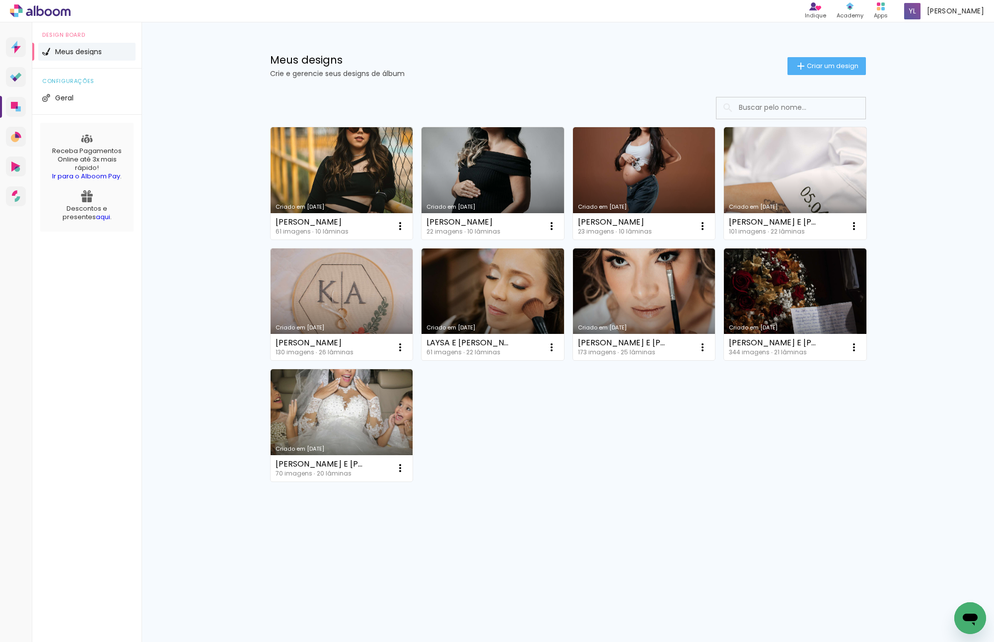
click at [803, 76] on div "Meus designs Crie e gerencie seus designs de álbum Criar um design" at bounding box center [567, 54] width 645 height 65
click at [803, 75] on div "Meus designs Crie e gerencie seus designs de álbum Criar um design" at bounding box center [567, 54] width 645 height 65
click at [802, 67] on iron-icon at bounding box center [801, 66] width 12 height 12
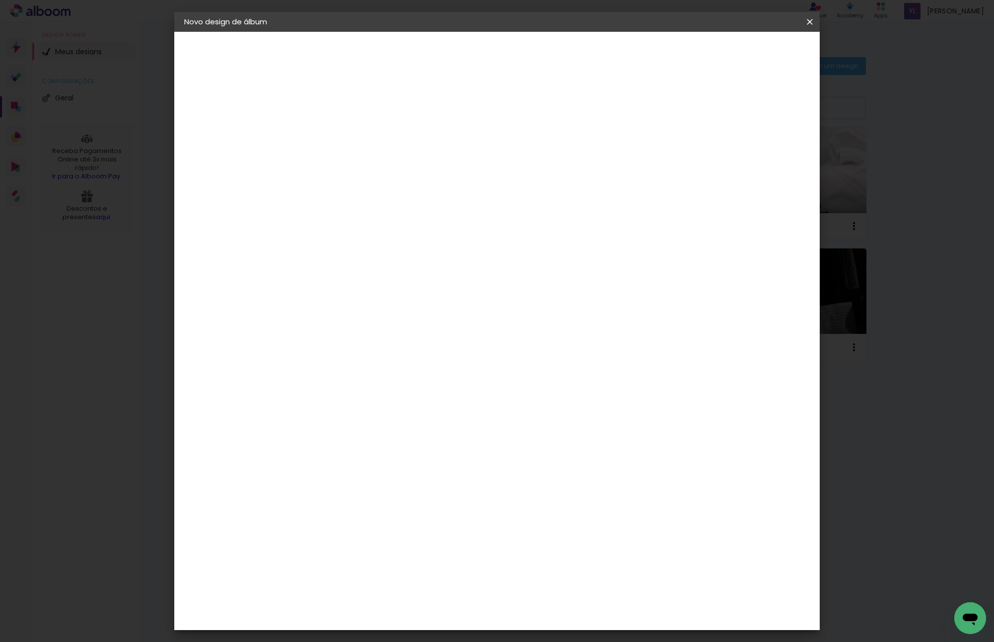
click at [347, 139] on input at bounding box center [347, 133] width 0 height 15
type input "á"
type input "PORTIFÓLIO FORMATURA"
type paper-input "PORTIFÓLIO FORMATURA"
click at [448, 60] on paper-button "Avançar" at bounding box center [424, 52] width 49 height 17
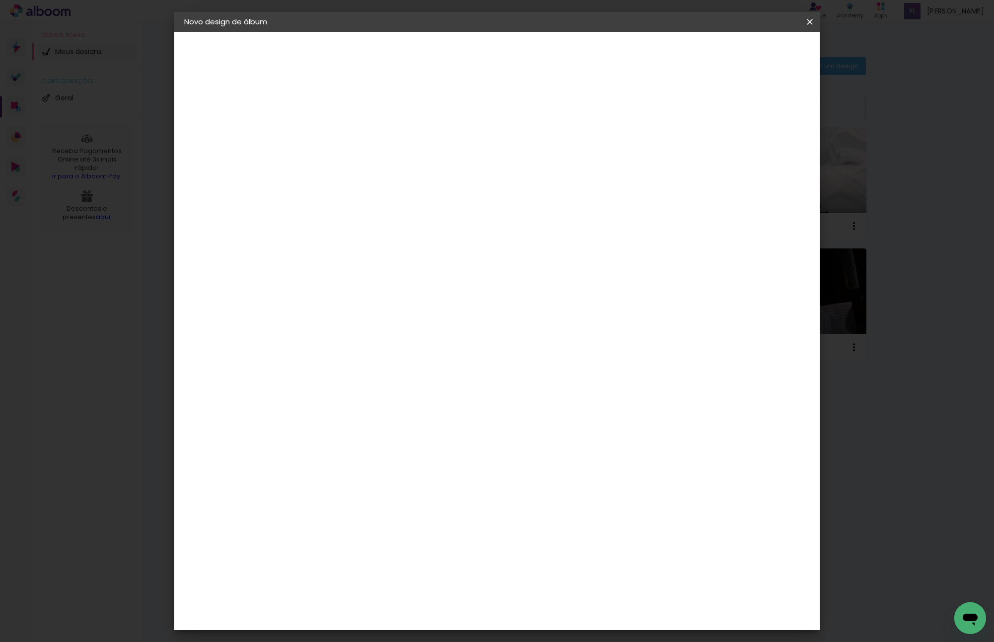
click at [532, 57] on div "Voltar Avançar" at bounding box center [482, 52] width 99 height 17
click at [415, 190] on input at bounding box center [372, 189] width 100 height 12
type input "VI"
type paper-input "VI"
click at [372, 260] on div "Viacolor" at bounding box center [356, 261] width 32 height 8
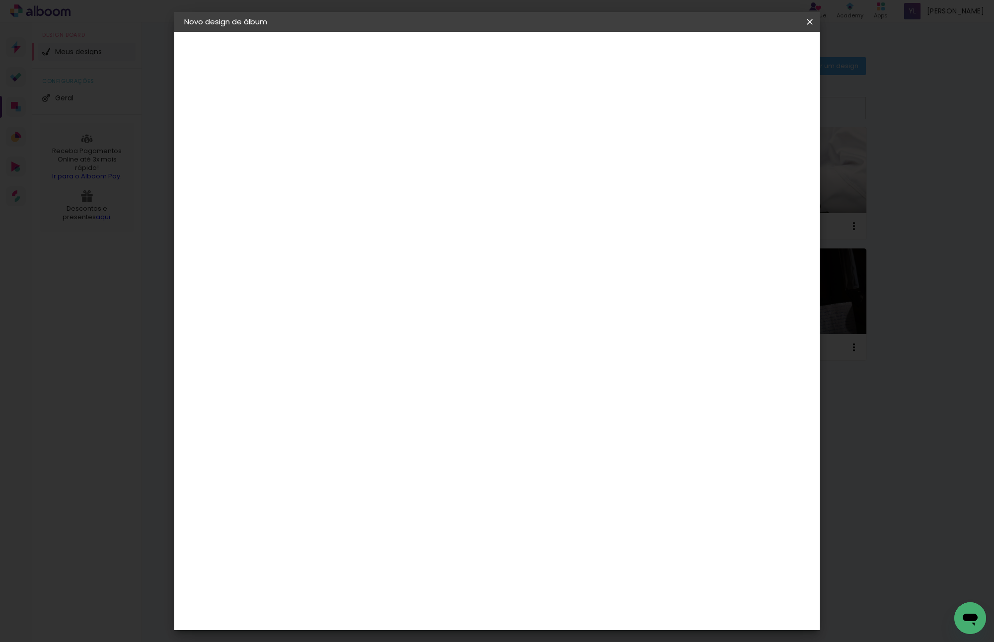
click at [521, 43] on header "Fornecedor Escolha um fornecedor ou avance com o tamanho livre. Voltar Avançar" at bounding box center [411, 65] width 217 height 67
click at [0, 0] on slot "Avançar" at bounding box center [0, 0] width 0 height 0
click at [385, 165] on input "text" at bounding box center [366, 172] width 39 height 15
click at [526, 168] on paper-item "Padrão" at bounding box center [561, 165] width 199 height 20
type input "Padrão"
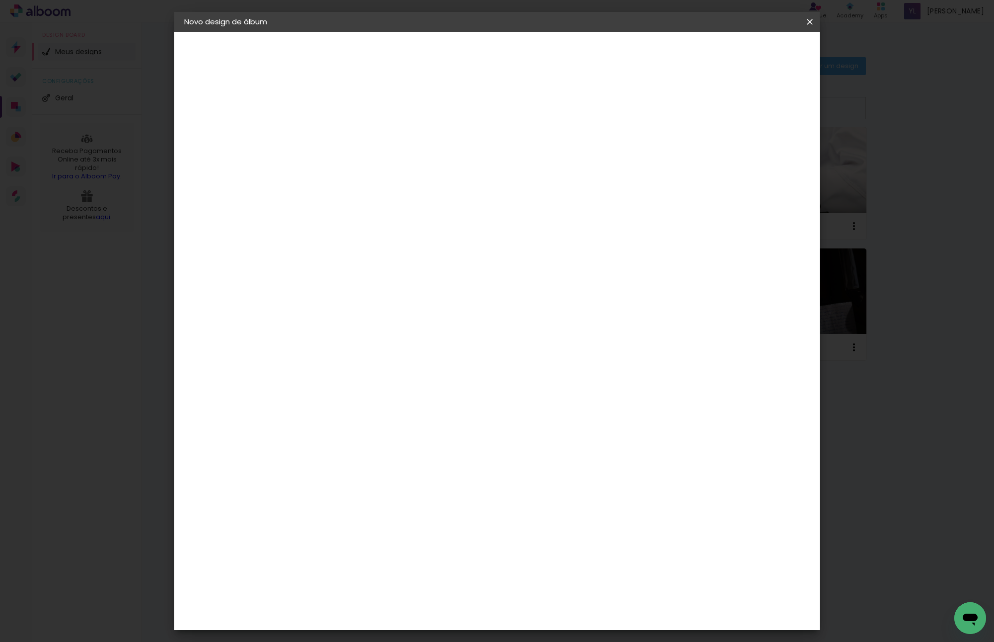
click at [414, 388] on span "40 × 30" at bounding box center [390, 401] width 46 height 26
click at [508, 45] on paper-button "Avançar" at bounding box center [484, 52] width 49 height 17
click at [757, 58] on paper-button "Iniciar design" at bounding box center [724, 52] width 65 height 17
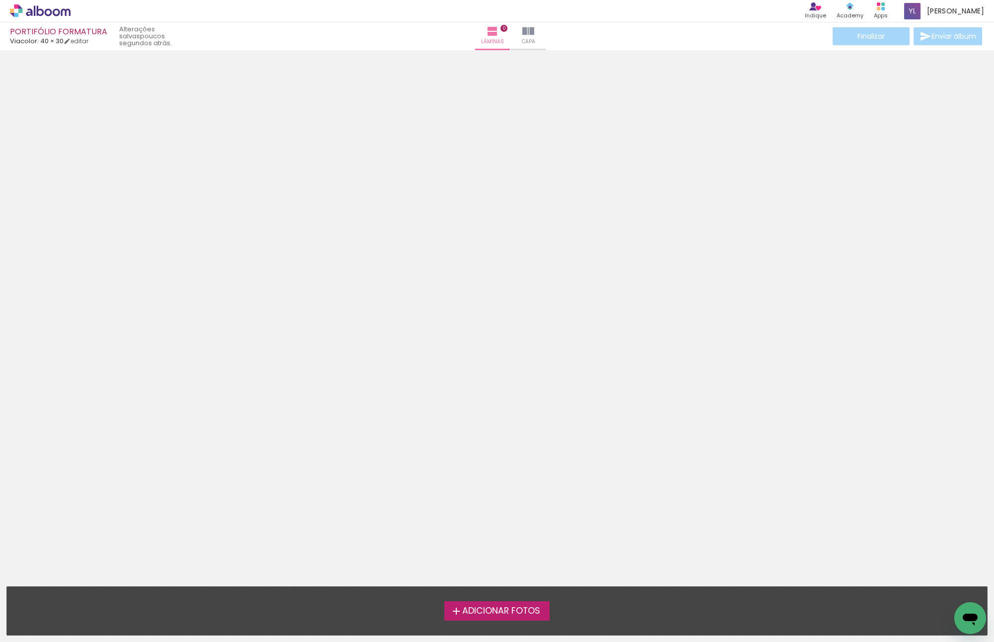
click at [839, 297] on div at bounding box center [497, 192] width 994 height 277
click at [85, 43] on link "editar" at bounding box center [76, 41] width 25 height 8
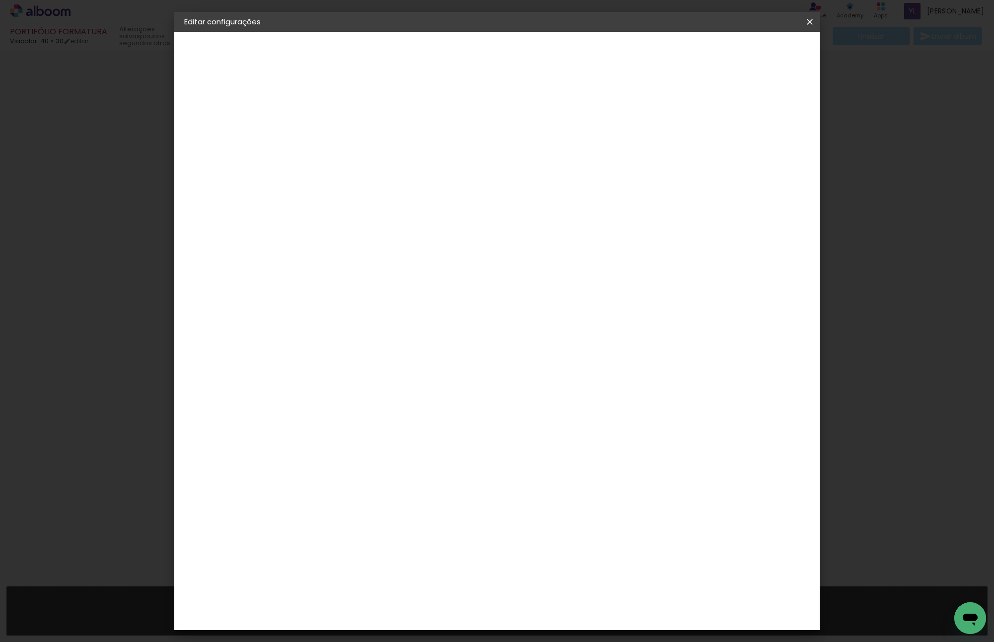
click at [215, 150] on paper-button "40 × 30 30.5 × 80.6 cm" at bounding box center [238, 145] width 109 height 20
click at [380, 153] on label "Tamanho" at bounding box center [361, 157] width 37 height 8
click at [401, 161] on div "Escolha o tamanho" at bounding box center [372, 184] width 58 height 46
click at [401, 163] on div "Escolha o tamanho" at bounding box center [372, 184] width 58 height 46
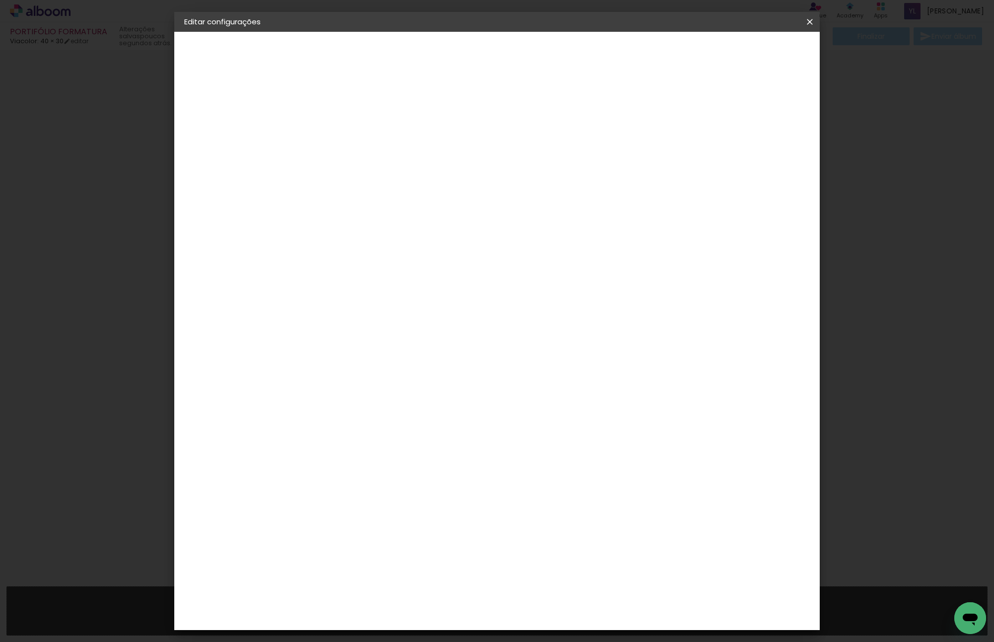
click at [401, 164] on div "Escolha o tamanho" at bounding box center [372, 184] width 58 height 46
click at [0, 0] on slot "PORTIFÓLIO FORMATURA" at bounding box center [0, 0] width 0 height 0
click at [350, 143] on paper-input-container "Título do álbum PORTIFÓLIO FORMATURA" at bounding box center [346, 133] width 7 height 25
click at [448, 44] on paper-button "Avançar" at bounding box center [424, 52] width 49 height 17
click at [340, 170] on paper-input-container at bounding box center [371, 159] width 107 height 22
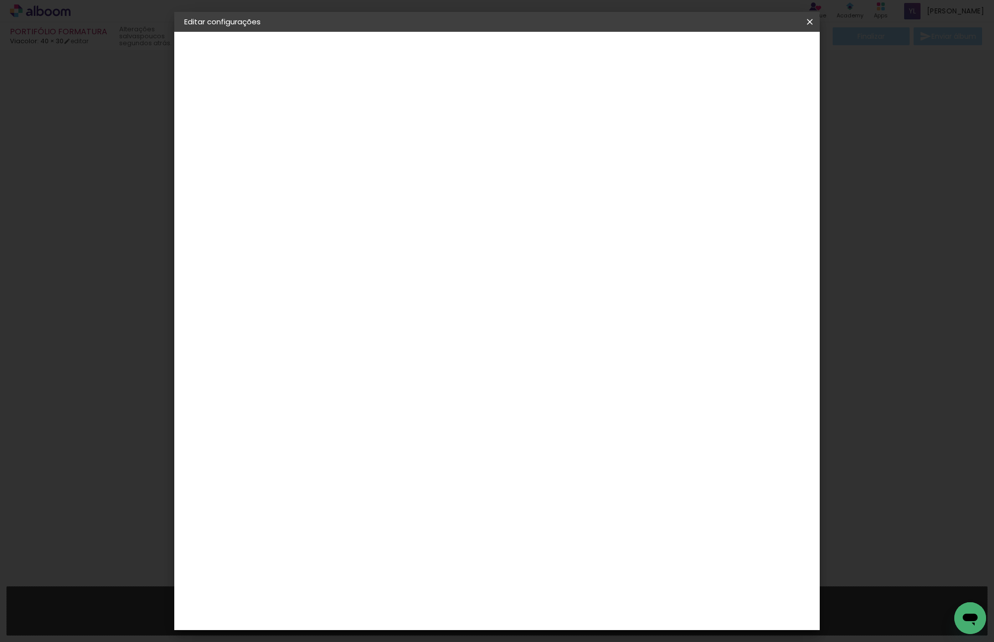
type input "VI"
type paper-input "VI"
click at [364, 259] on div "Viacolor" at bounding box center [356, 261] width 32 height 8
click at [506, 60] on paper-button "Avançar" at bounding box center [481, 52] width 49 height 17
click at [385, 165] on input "text" at bounding box center [366, 172] width 39 height 15
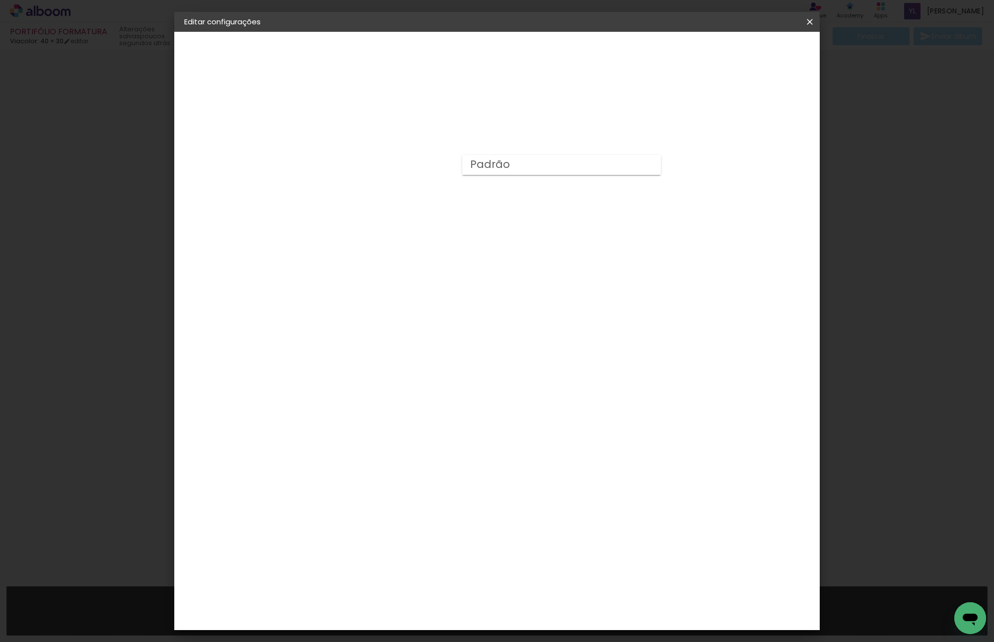
click at [577, 162] on paper-item "Padrão" at bounding box center [561, 165] width 199 height 20
type input "Padrão"
click at [508, 44] on paper-button "Avançar" at bounding box center [484, 52] width 49 height 17
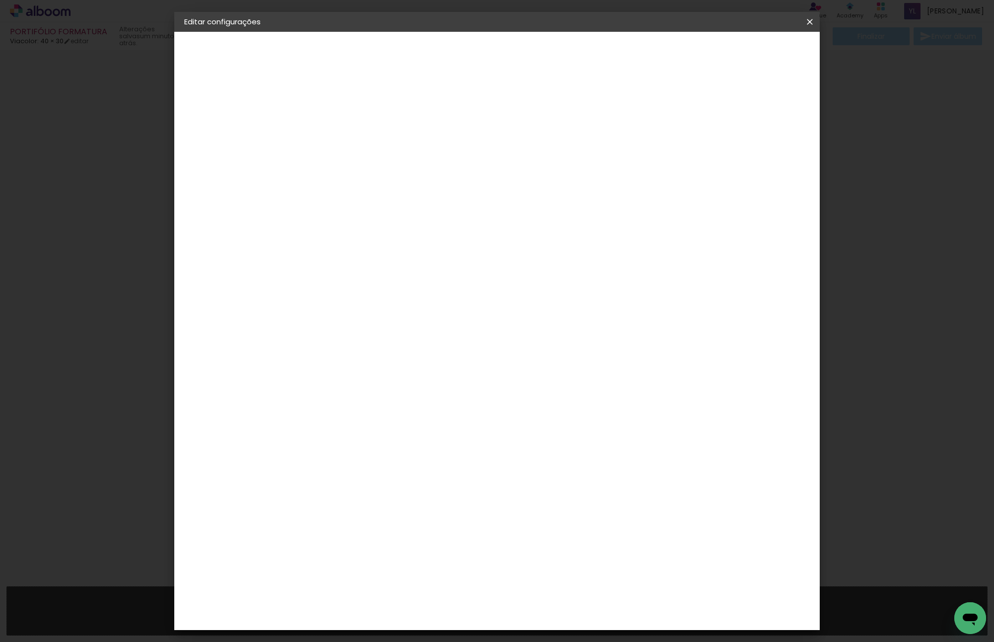
click at [747, 53] on span "Salvar configurações" at bounding box center [710, 52] width 73 height 7
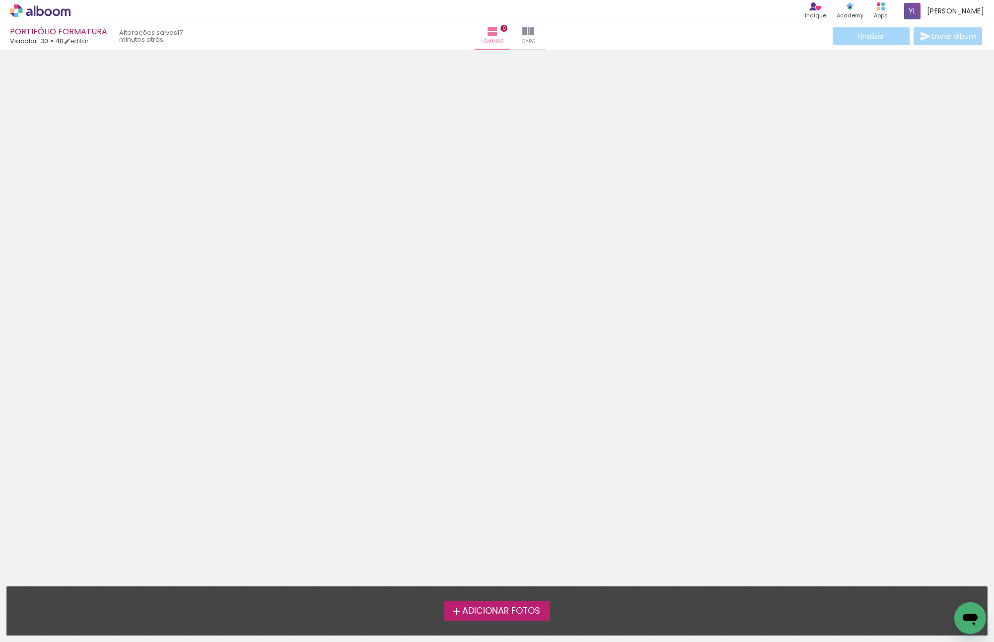
click at [475, 333] on div at bounding box center [497, 288] width 994 height 469
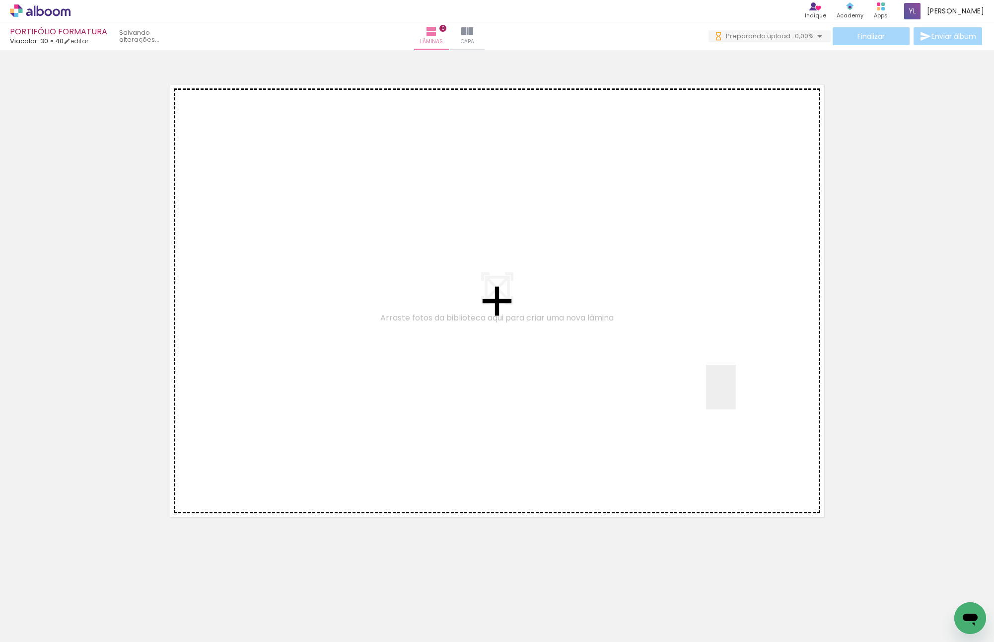
drag, startPoint x: 119, startPoint y: 596, endPoint x: 736, endPoint y: 394, distance: 649.4
click at [736, 394] on quentale-workspace at bounding box center [497, 321] width 994 height 642
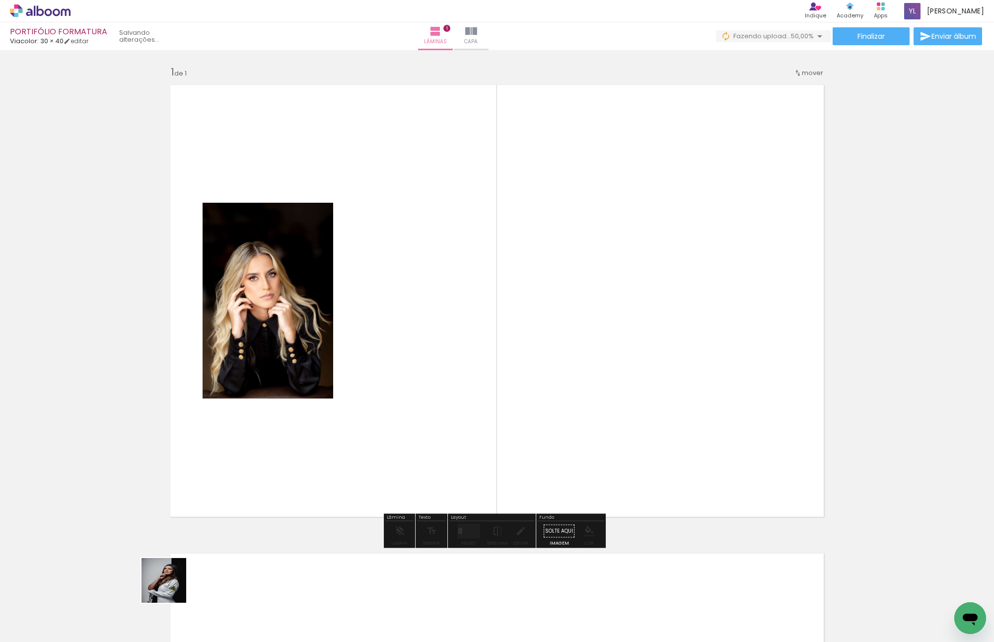
drag, startPoint x: 171, startPoint y: 587, endPoint x: 508, endPoint y: 308, distance: 437.6
click at [502, 315] on quentale-workspace at bounding box center [497, 321] width 994 height 642
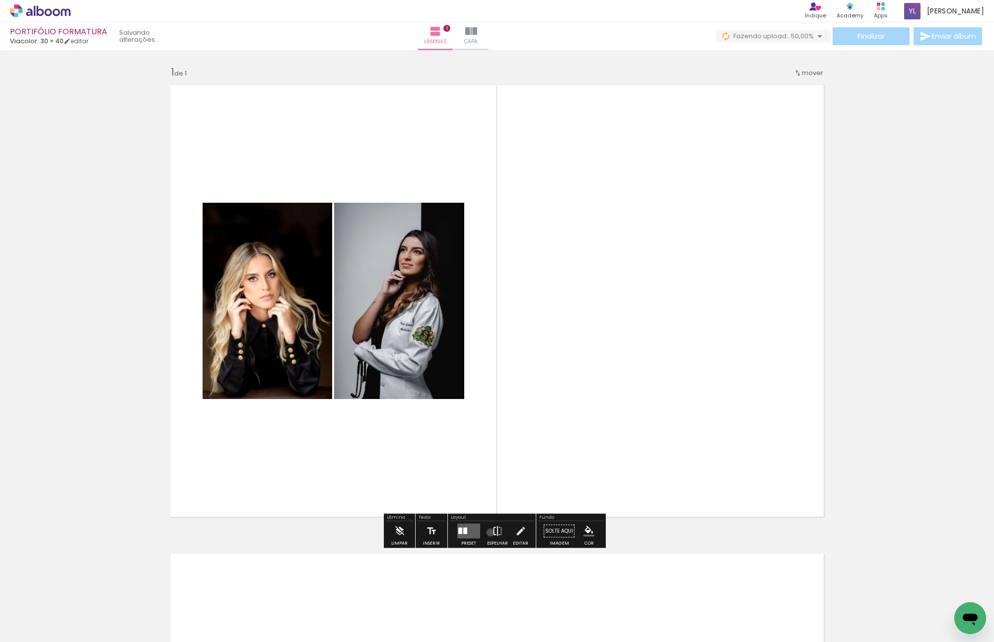
click at [488, 456] on paper-button "Espelhar" at bounding box center [498, 533] width 26 height 25
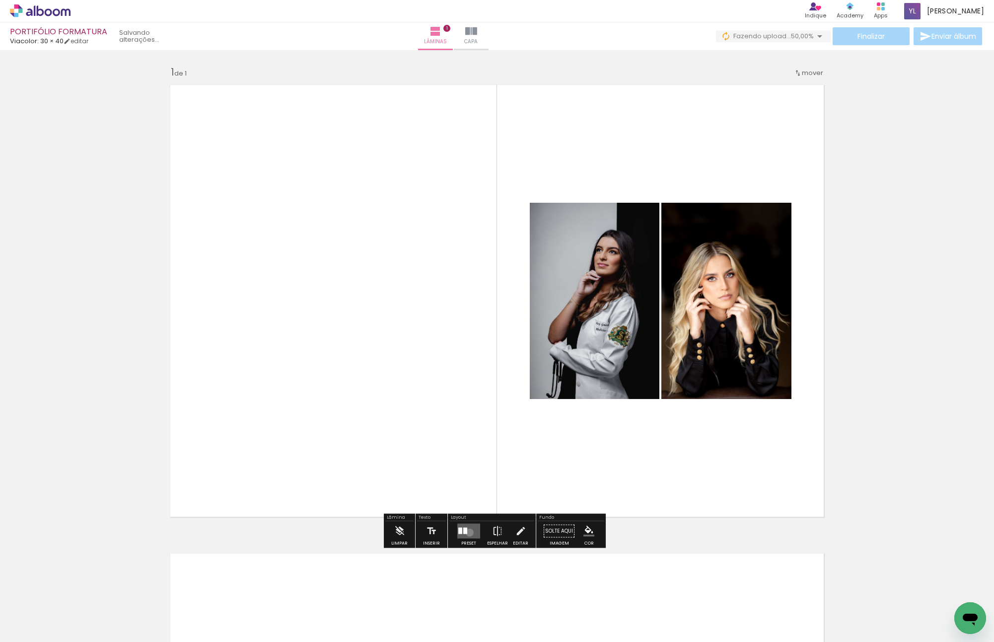
click at [467, 456] on quentale-layouter at bounding box center [468, 530] width 23 height 15
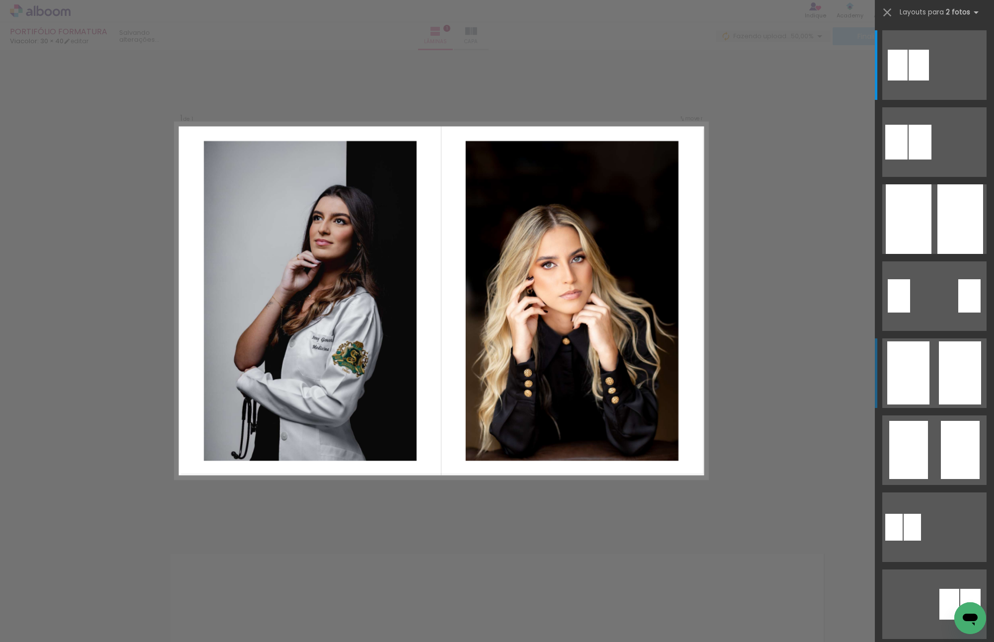
scroll to position [199, 0]
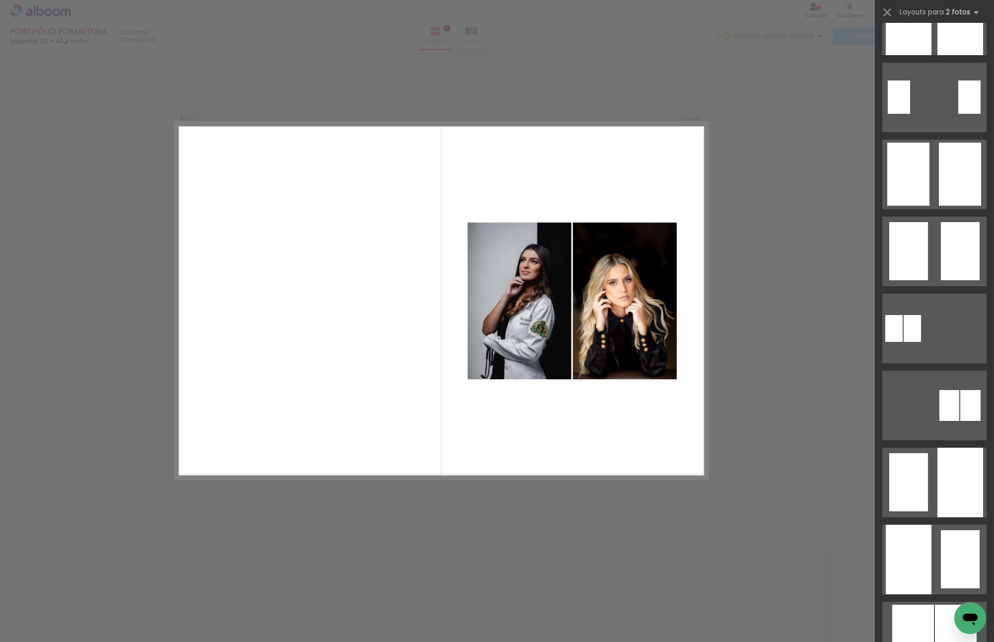
click at [757, 238] on div "Confirmar Cancelar" at bounding box center [497, 530] width 994 height 960
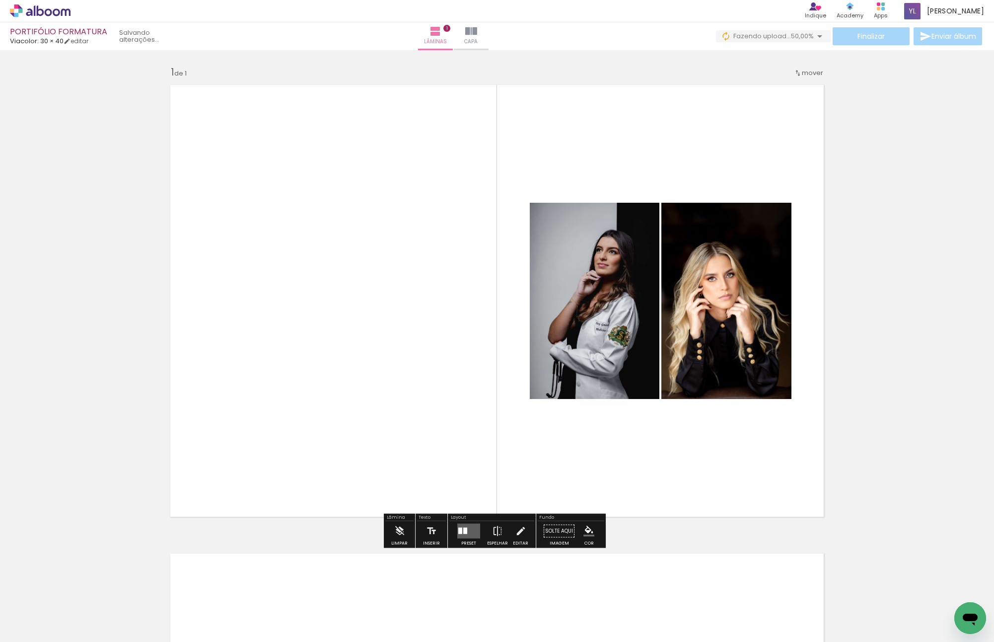
click at [845, 237] on div "Inserir lâmina 1 de 1" at bounding box center [497, 522] width 994 height 937
click at [459, 456] on div at bounding box center [460, 530] width 4 height 6
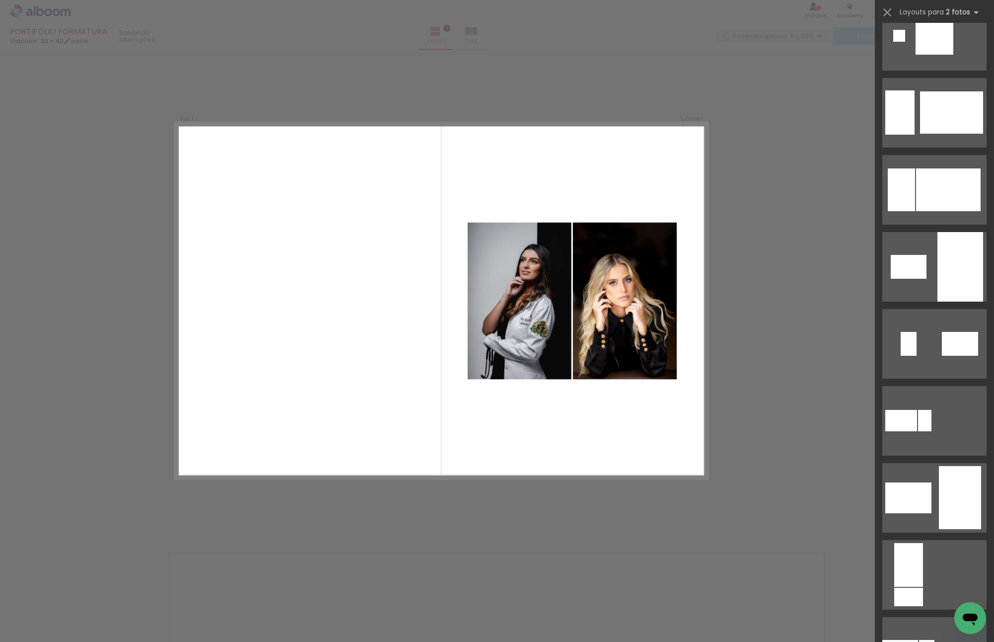
scroll to position [1849, 0]
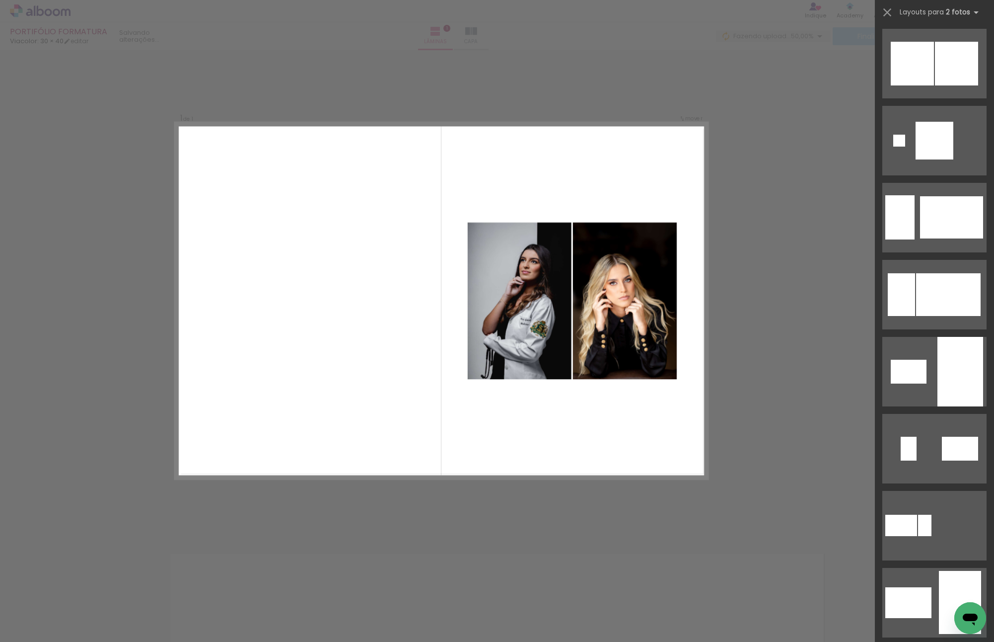
click at [711, 266] on div "Confirmar Cancelar" at bounding box center [497, 530] width 994 height 960
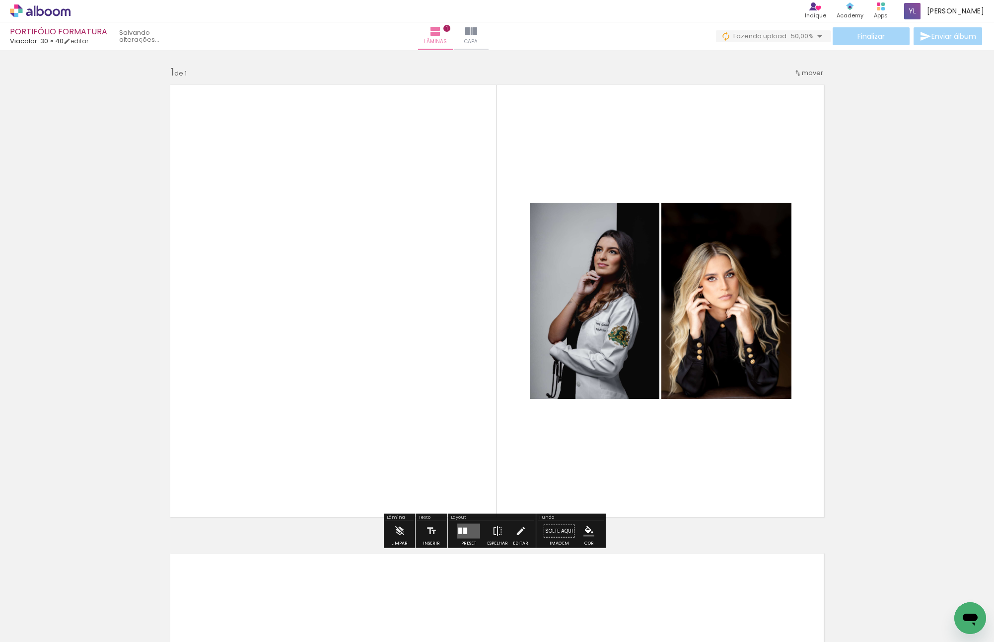
click at [759, 263] on quentale-photo at bounding box center [726, 301] width 130 height 196
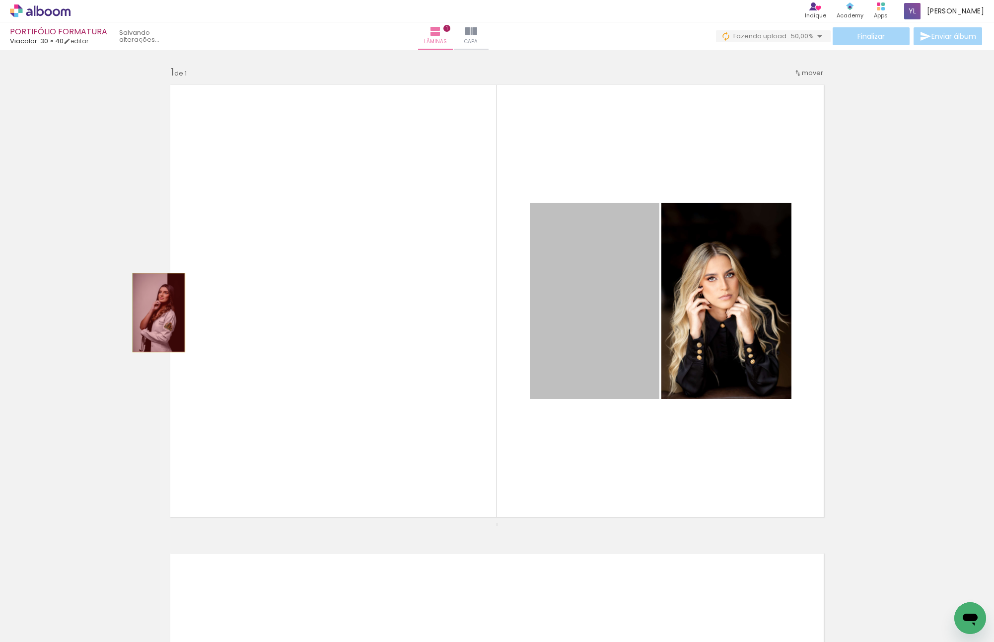
drag, startPoint x: 610, startPoint y: 282, endPoint x: 155, endPoint y: 312, distance: 455.9
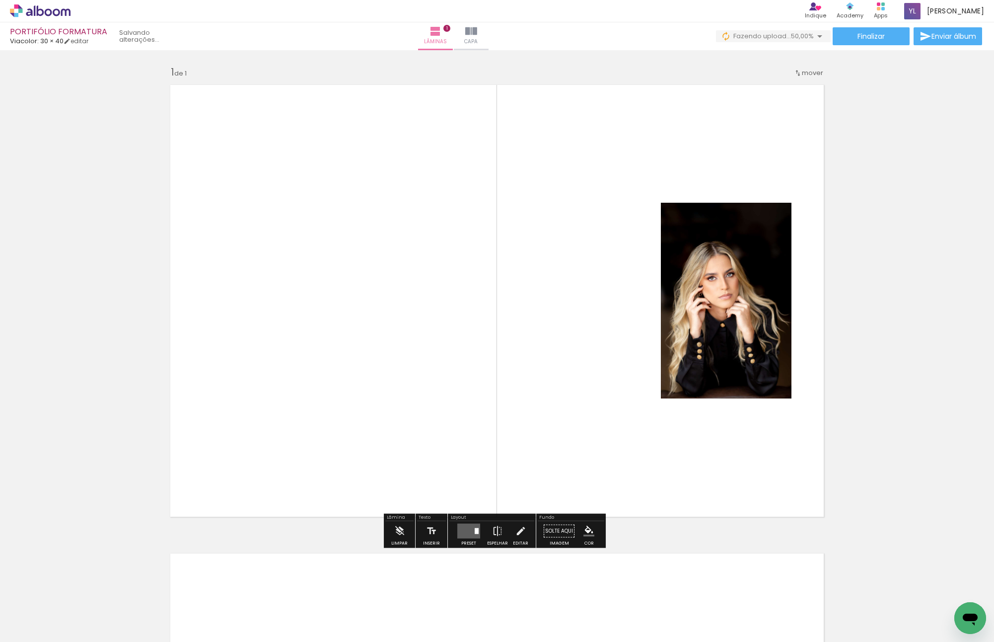
drag, startPoint x: 97, startPoint y: 267, endPoint x: 78, endPoint y: 265, distance: 19.0
click at [96, 266] on div "Inserir lâmina 1 de 1" at bounding box center [497, 522] width 994 height 937
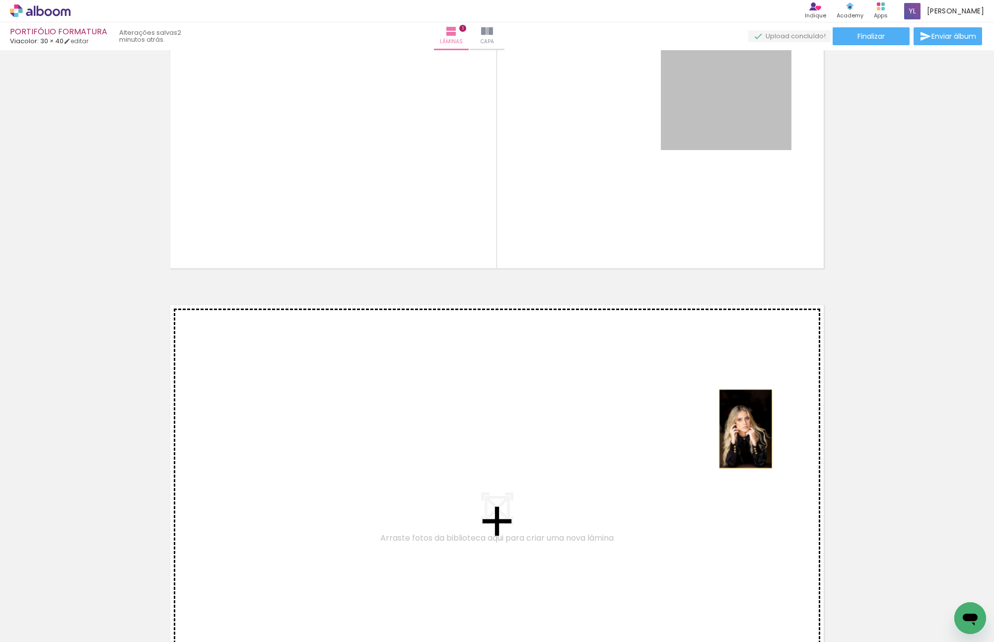
drag, startPoint x: 742, startPoint y: 132, endPoint x: 742, endPoint y: 428, distance: 296.9
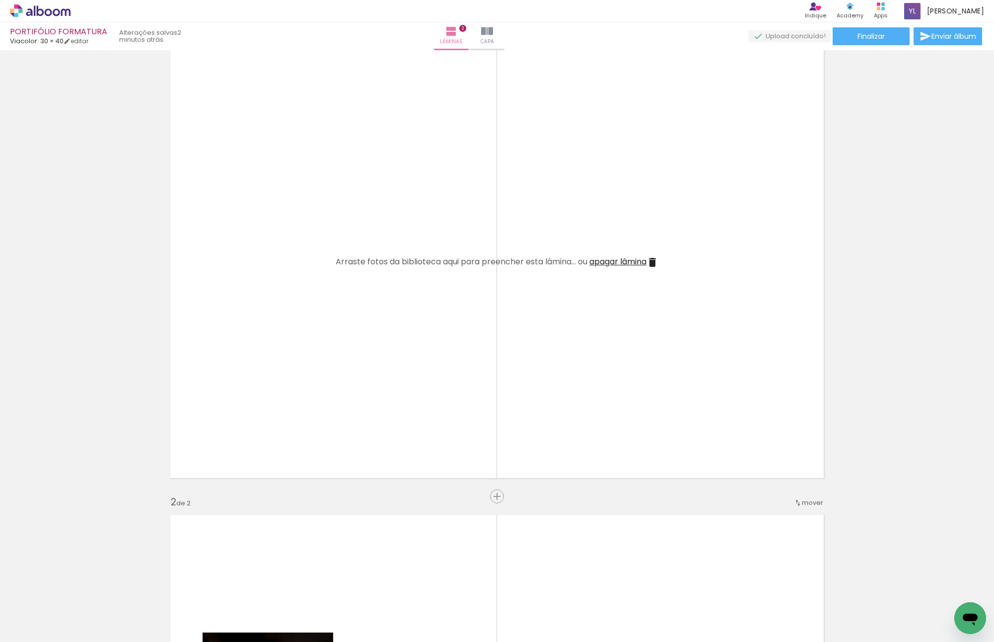
scroll to position [0, 0]
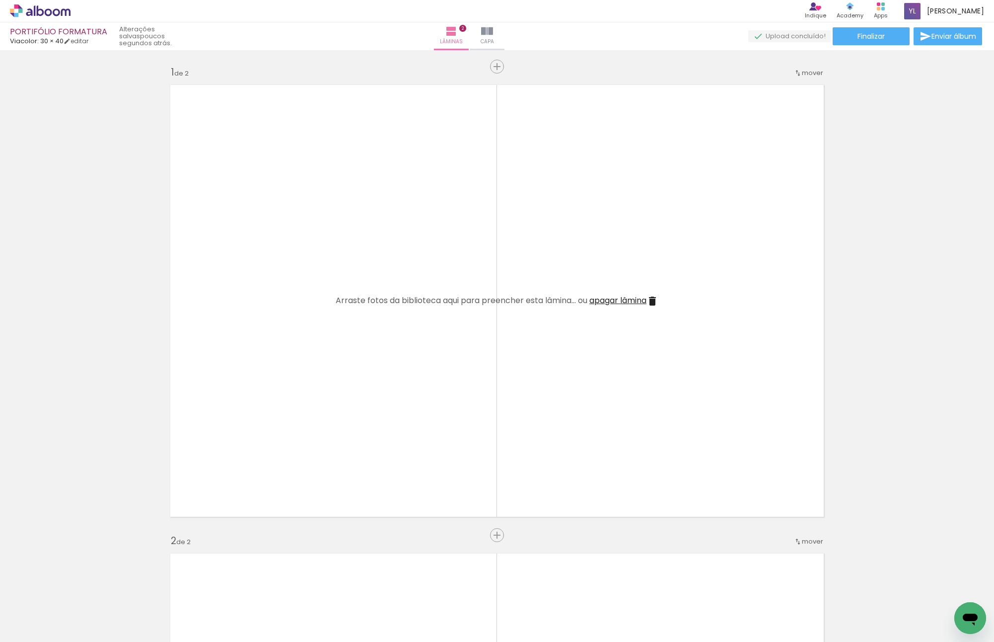
click at [168, 325] on quentale-layouter at bounding box center [496, 300] width 665 height 443
drag, startPoint x: 170, startPoint y: 590, endPoint x: 346, endPoint y: 267, distance: 368.4
click at [346, 264] on quentale-workspace at bounding box center [497, 321] width 994 height 642
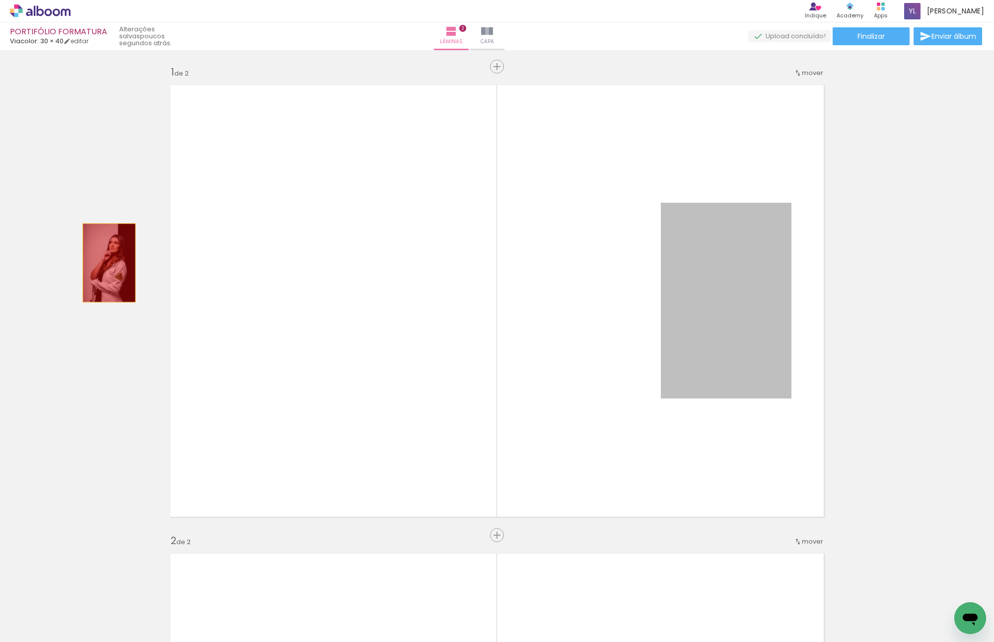
drag, startPoint x: 719, startPoint y: 270, endPoint x: 105, endPoint y: 263, distance: 613.7
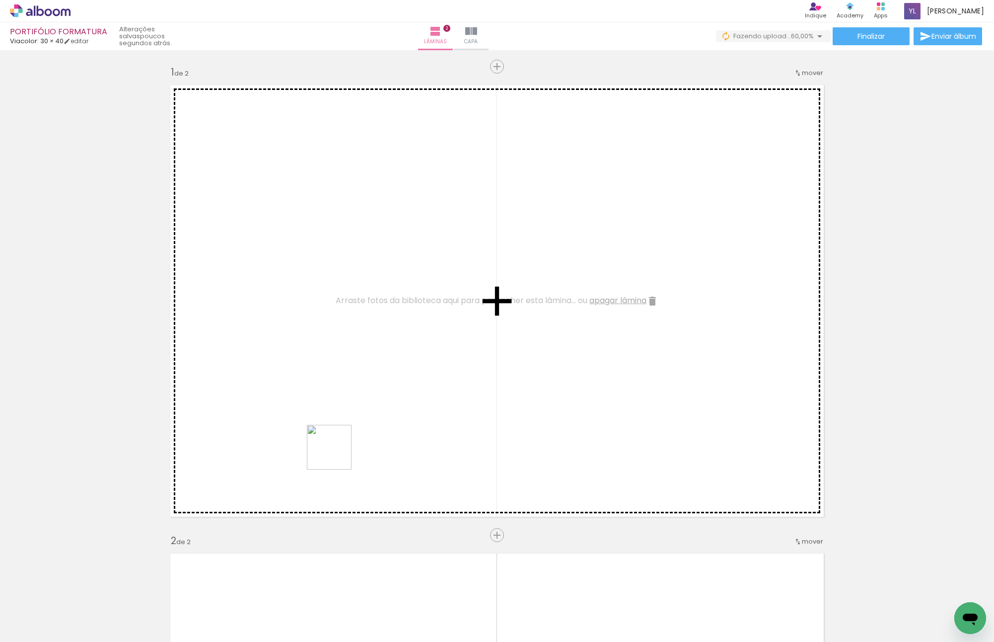
drag, startPoint x: 331, startPoint y: 608, endPoint x: 295, endPoint y: 564, distance: 56.8
click at [321, 384] on quentale-workspace at bounding box center [497, 321] width 994 height 642
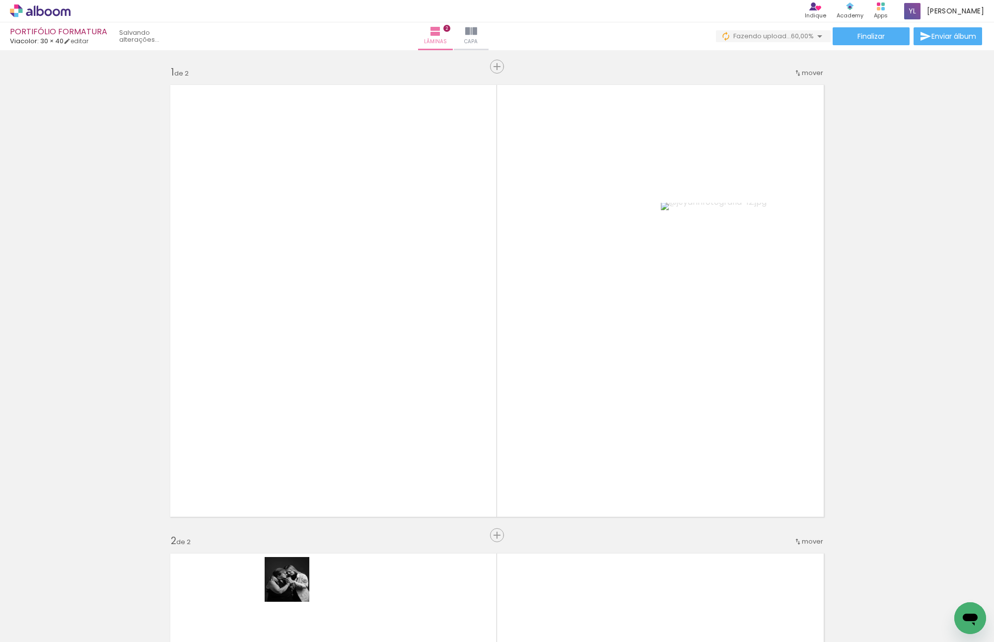
drag, startPoint x: 265, startPoint y: 622, endPoint x: 401, endPoint y: 327, distance: 325.0
click at [402, 328] on quentale-workspace at bounding box center [497, 321] width 994 height 642
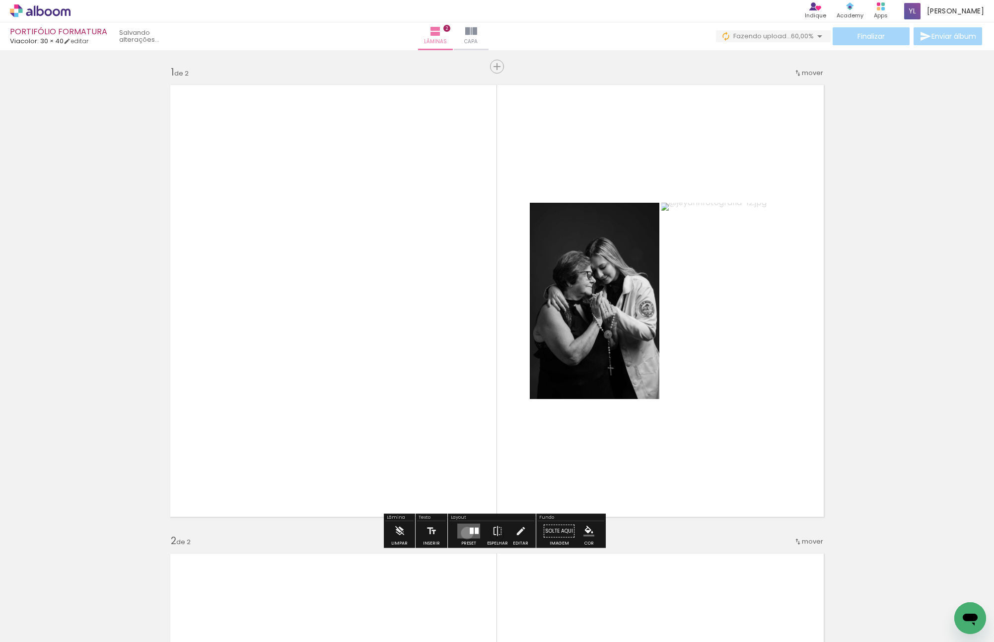
click at [465, 456] on quentale-layouter at bounding box center [468, 530] width 23 height 15
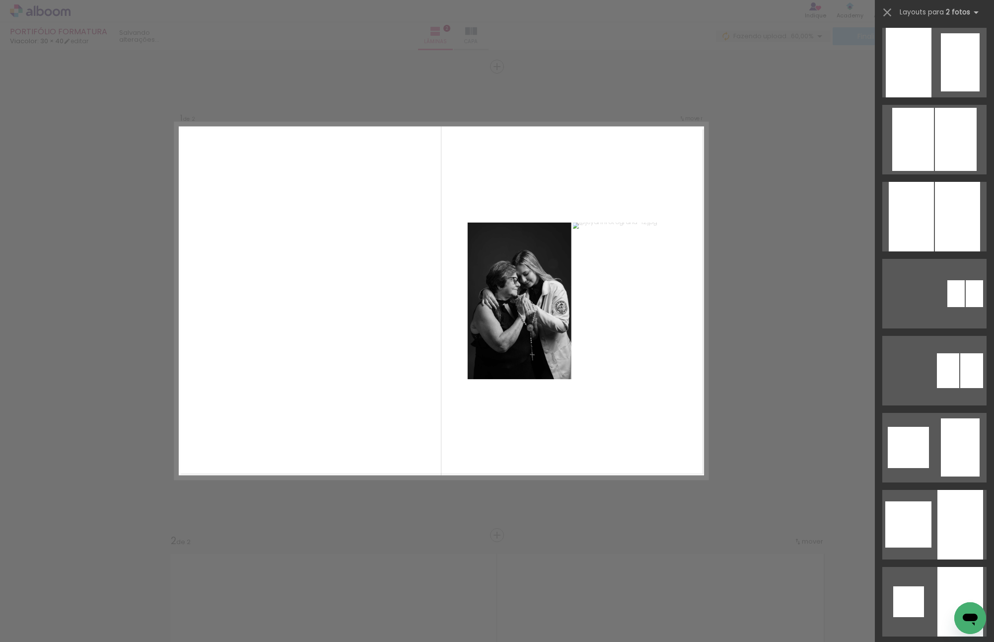
scroll to position [6693, 0]
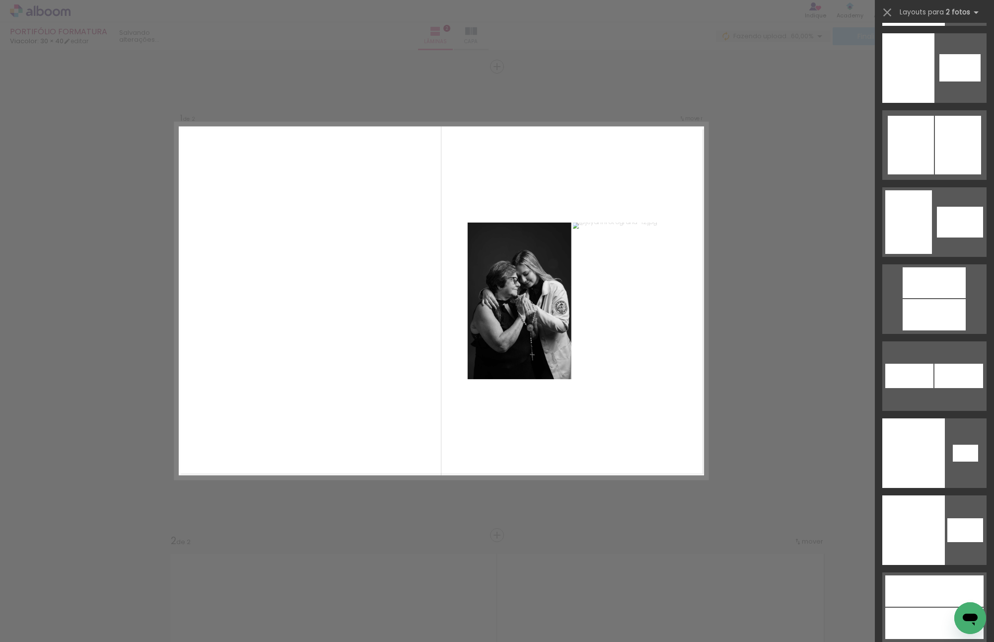
drag, startPoint x: 990, startPoint y: 101, endPoint x: 20, endPoint y: 5, distance: 973.9
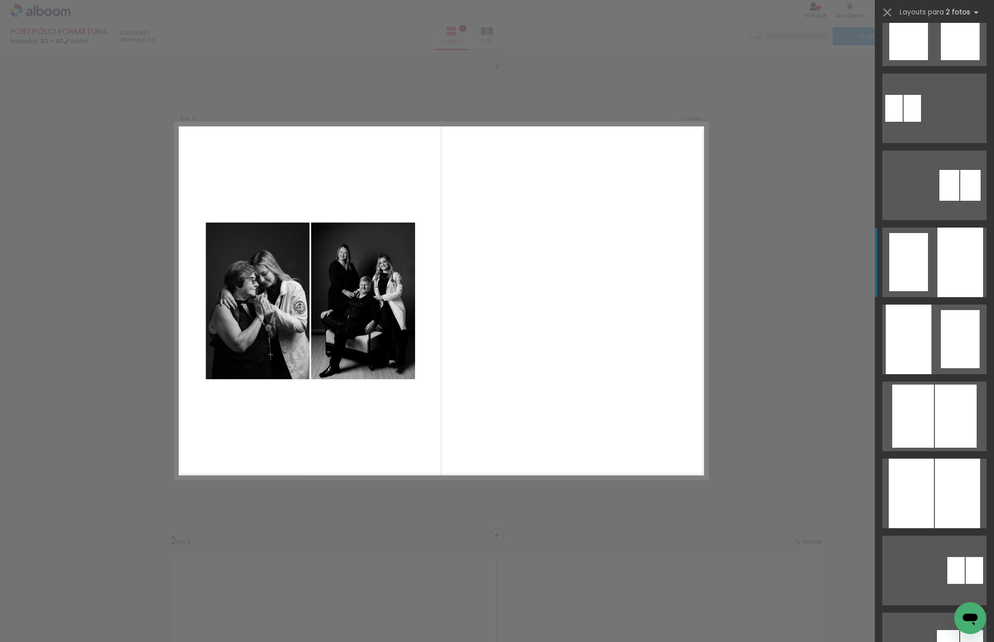
scroll to position [447, 0]
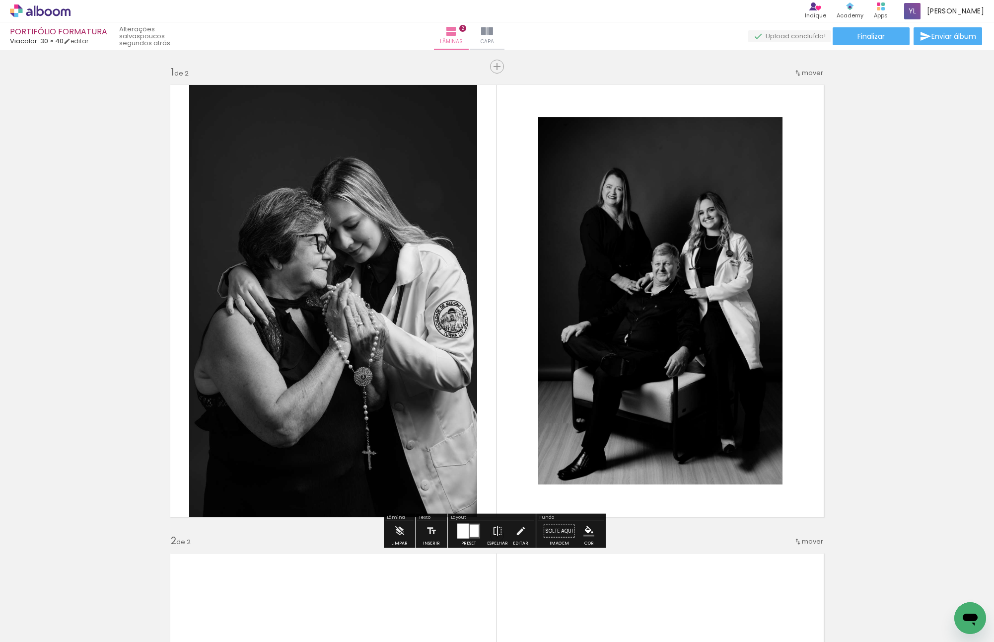
click at [492, 456] on iron-icon at bounding box center [497, 531] width 11 height 20
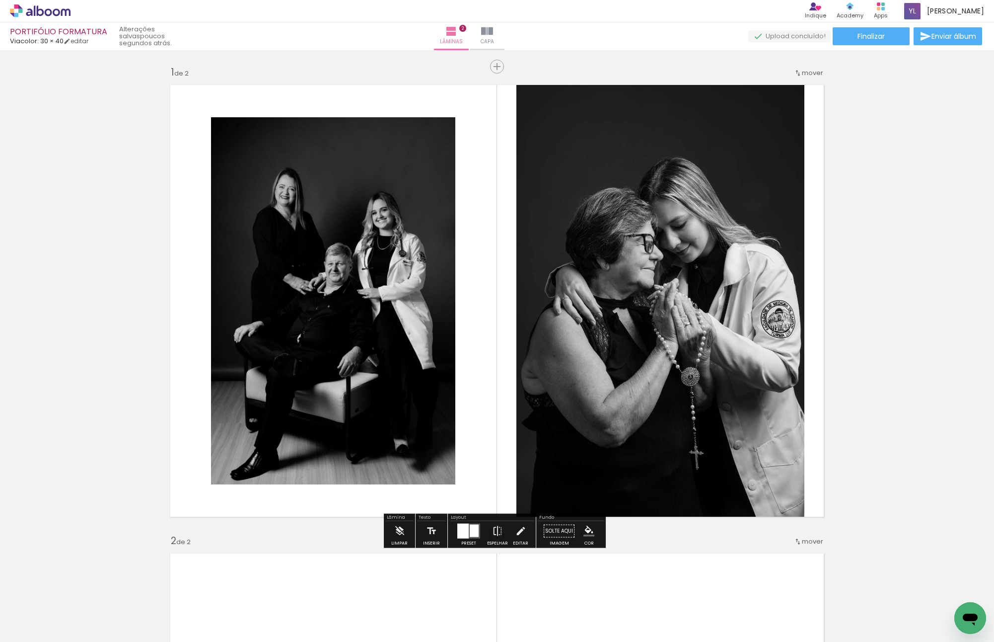
click at [631, 324] on quentale-photo at bounding box center [660, 300] width 288 height 443
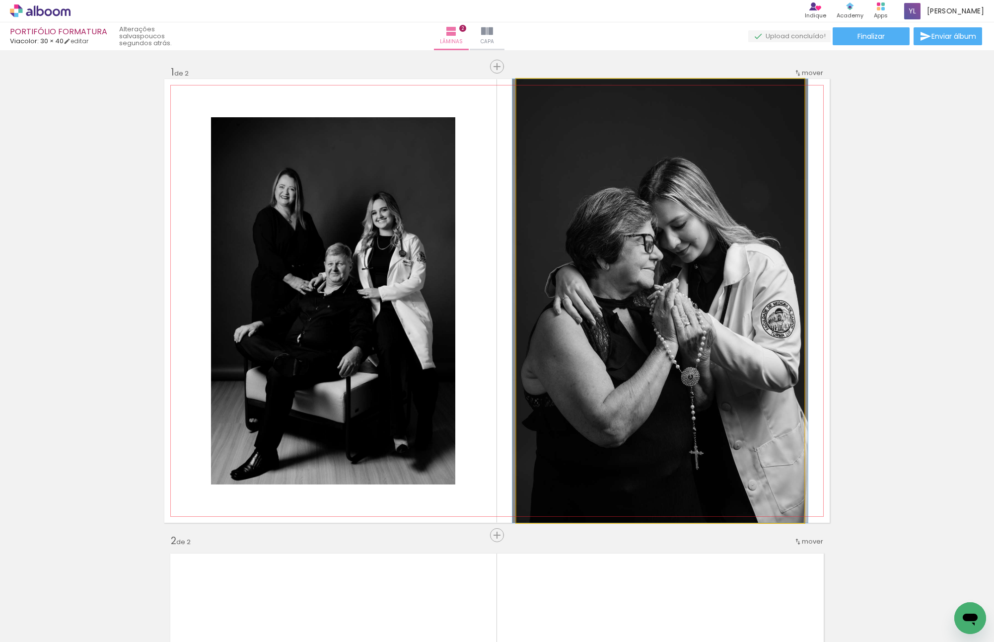
click at [631, 324] on quentale-photo at bounding box center [660, 300] width 288 height 443
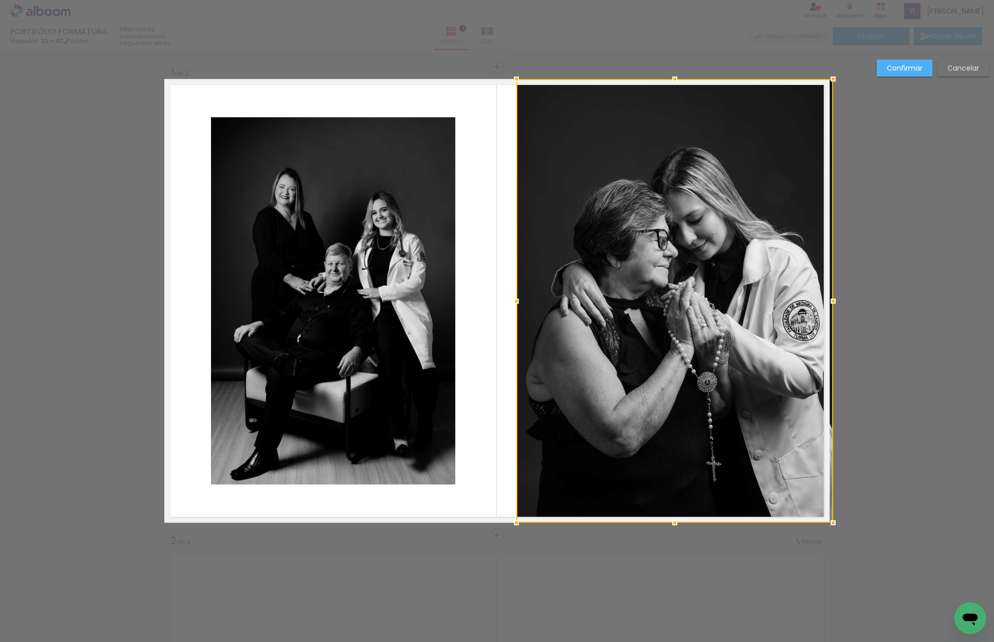
drag, startPoint x: 797, startPoint y: 302, endPoint x: 834, endPoint y: 301, distance: 37.3
click at [834, 301] on div at bounding box center [833, 301] width 20 height 20
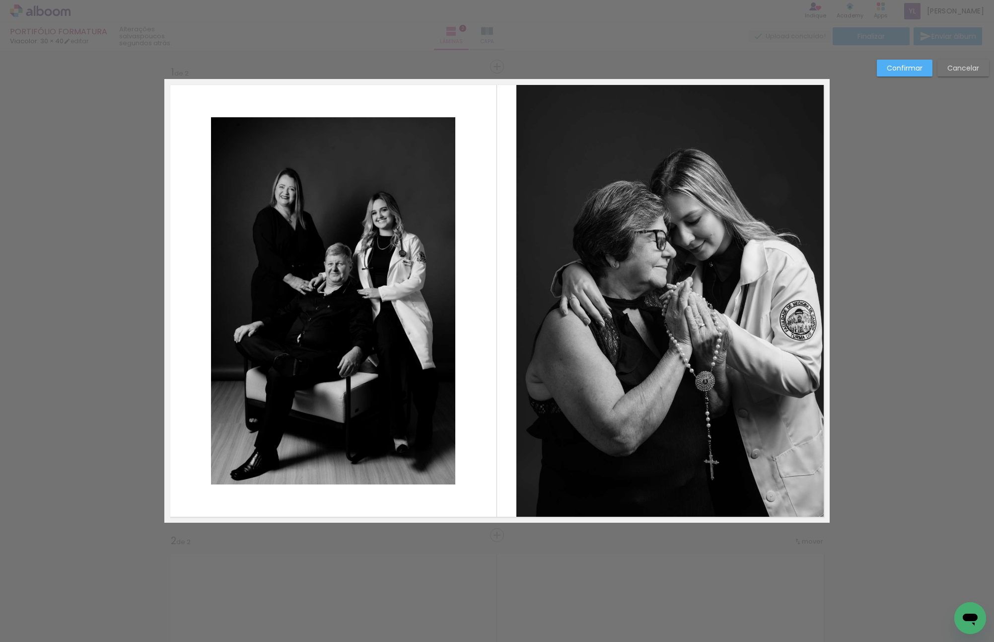
click at [741, 296] on quentale-photo at bounding box center [672, 300] width 313 height 443
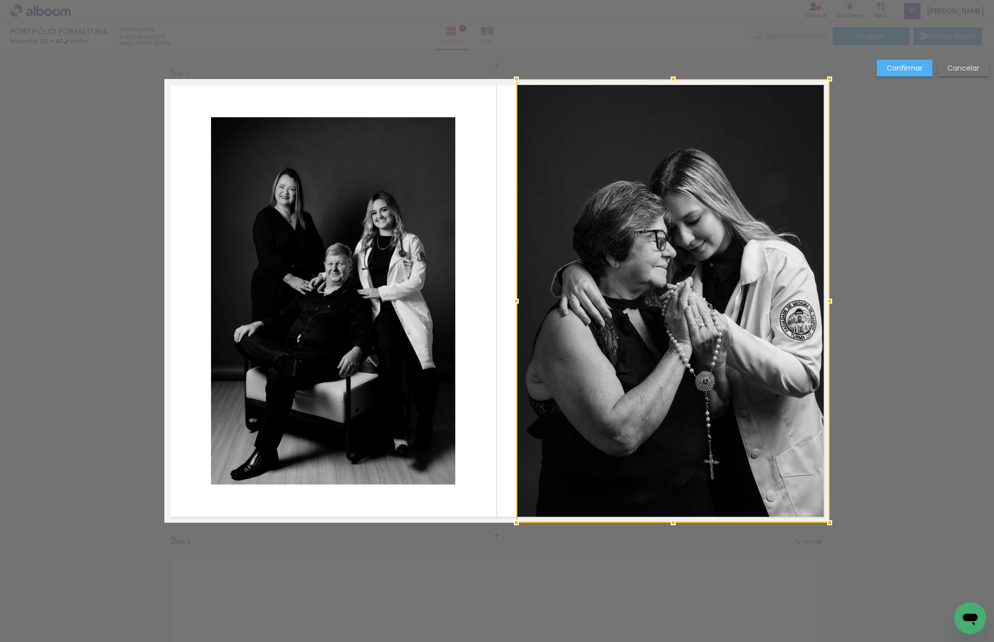
click at [741, 296] on div at bounding box center [672, 300] width 313 height 443
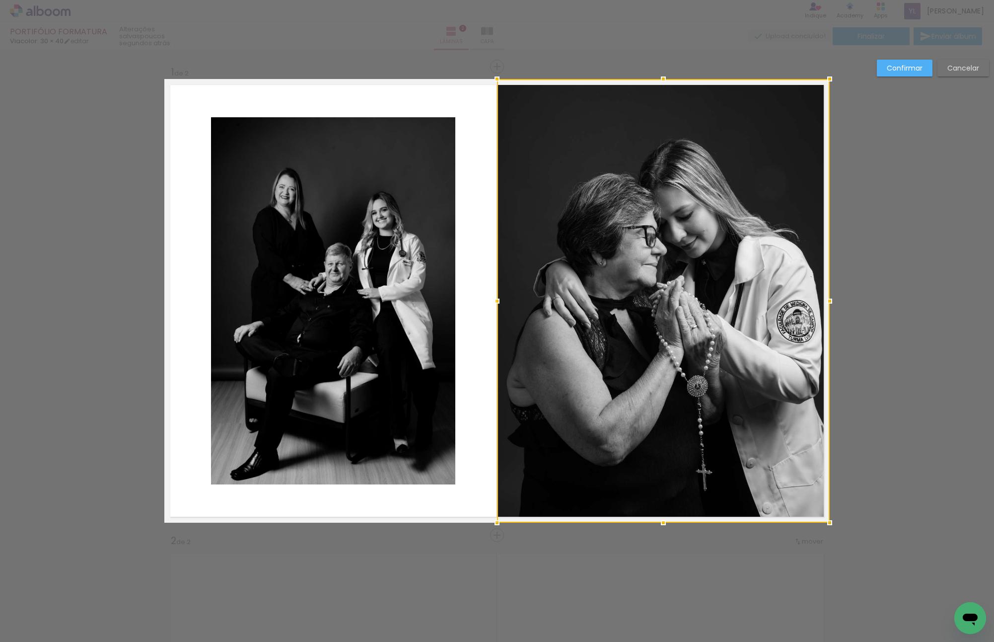
drag, startPoint x: 514, startPoint y: 303, endPoint x: 487, endPoint y: 303, distance: 27.3
click at [487, 303] on div at bounding box center [497, 301] width 20 height 20
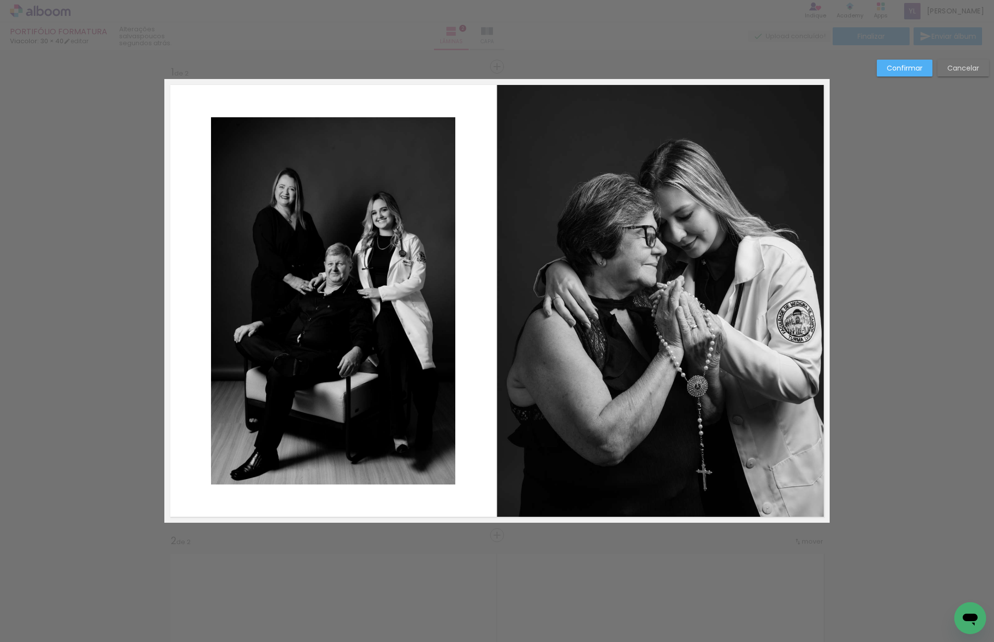
click at [906, 60] on paper-button "Confirmar" at bounding box center [905, 68] width 56 height 17
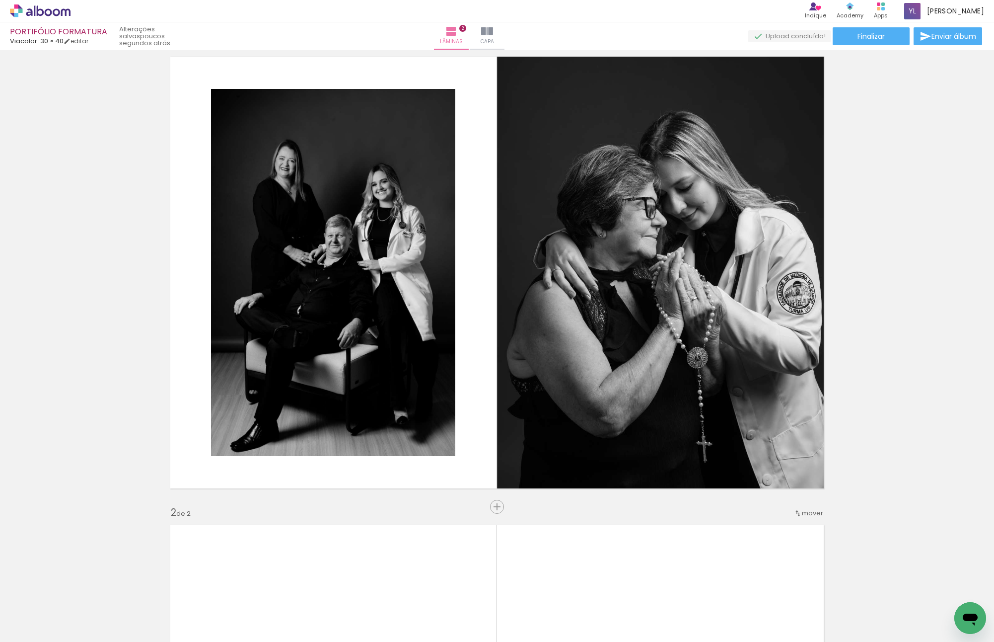
scroll to position [0, 0]
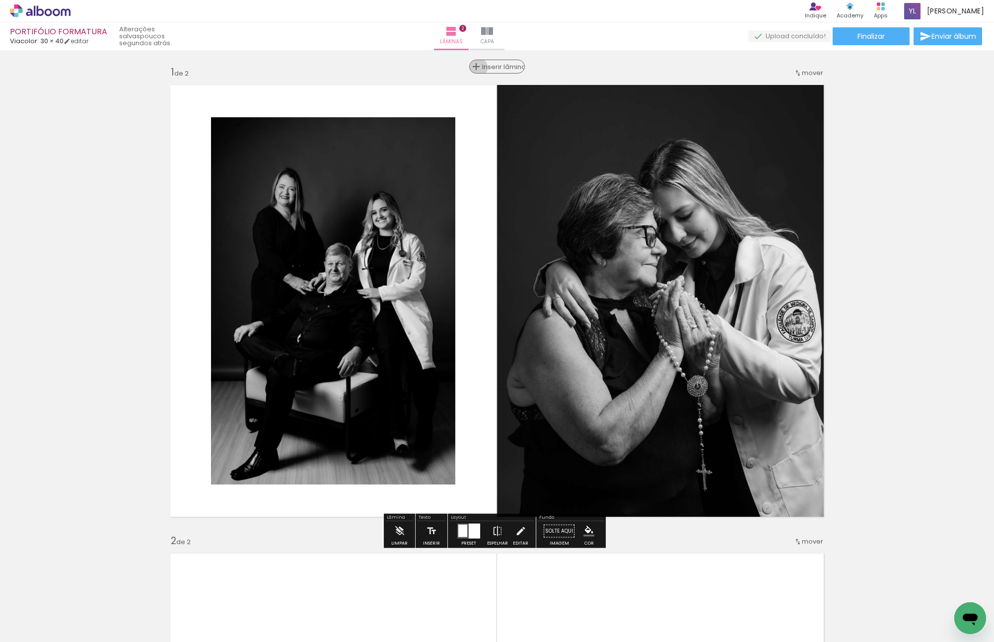
click at [489, 67] on div "Inserir lâmina" at bounding box center [497, 67] width 54 height 12
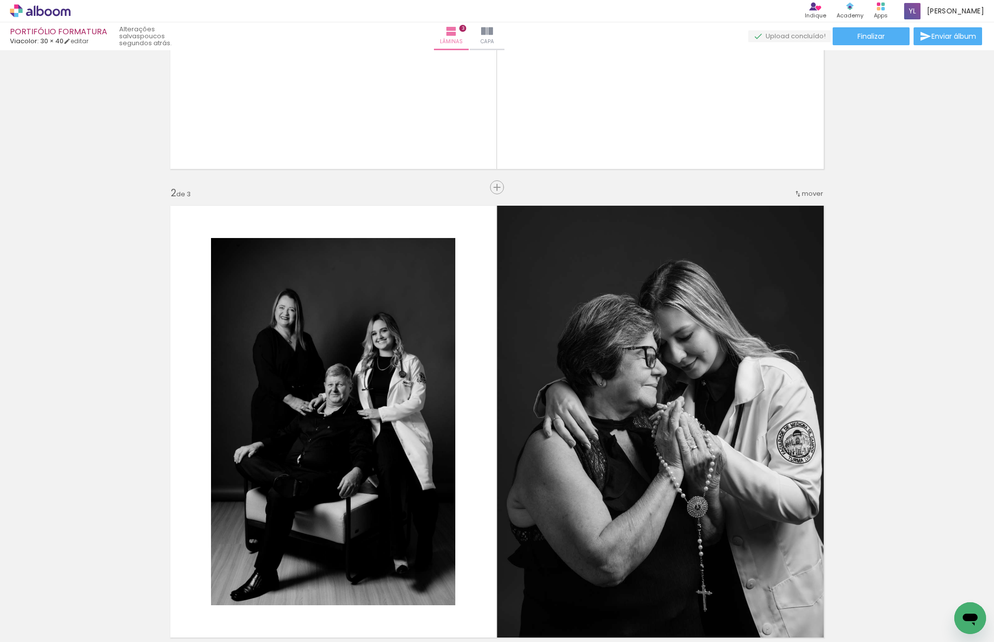
scroll to position [546, 0]
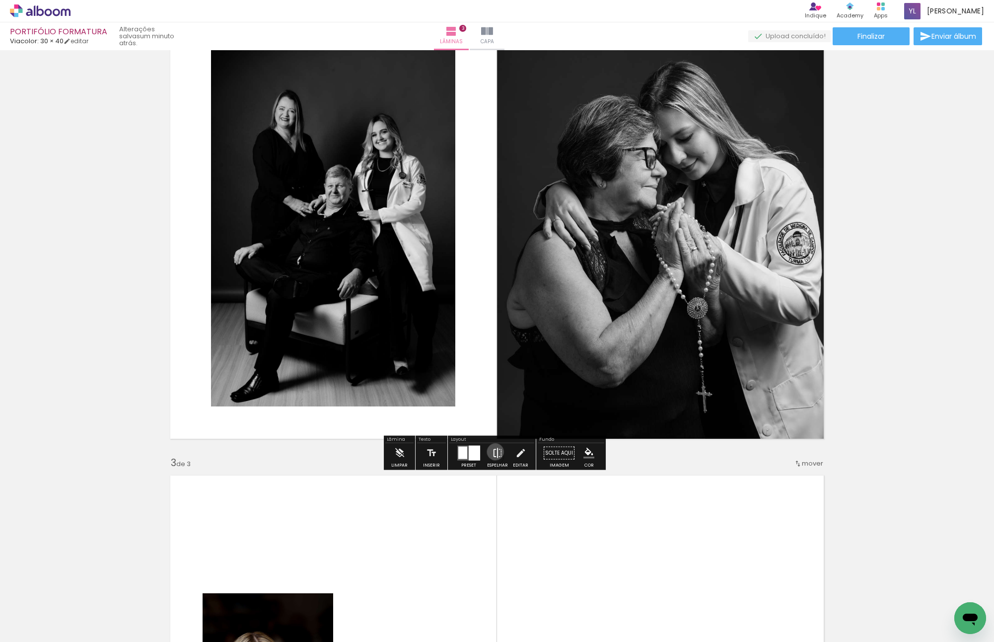
click at [493, 451] on iron-icon at bounding box center [497, 453] width 11 height 20
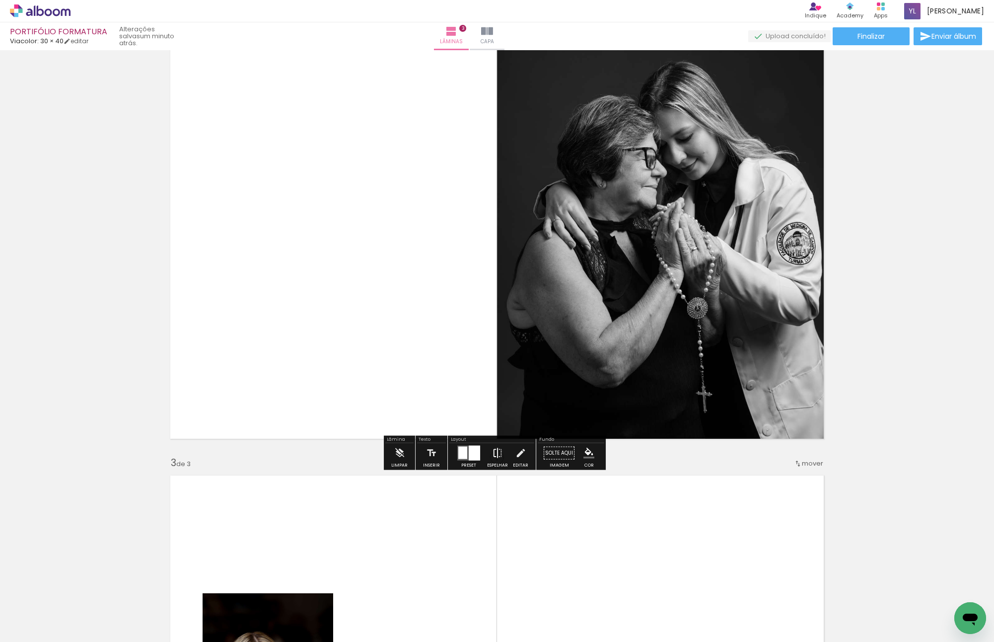
click at [493, 451] on iron-icon at bounding box center [497, 453] width 11 height 20
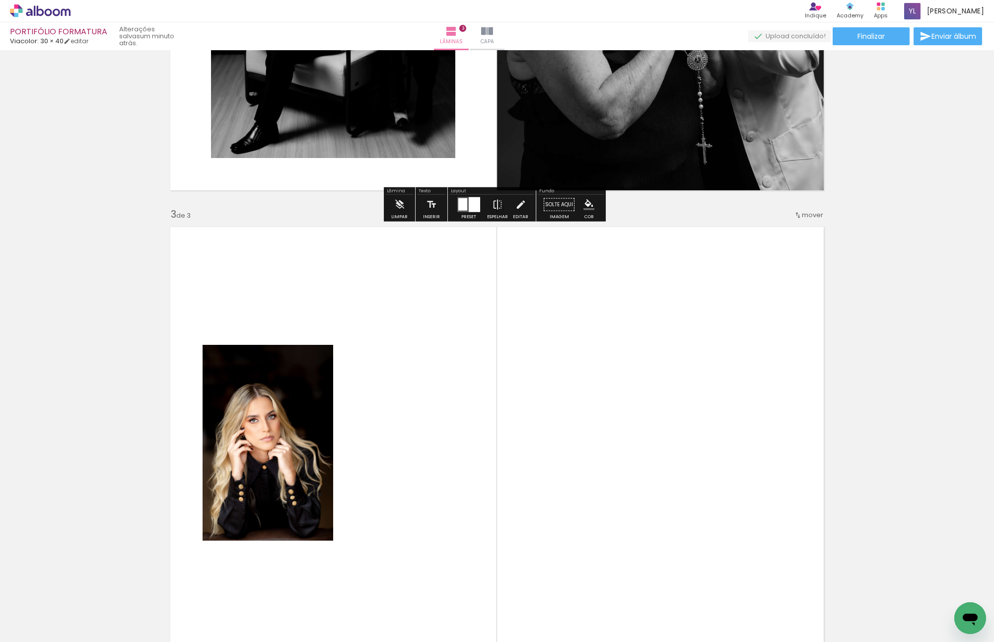
scroll to position [943, 0]
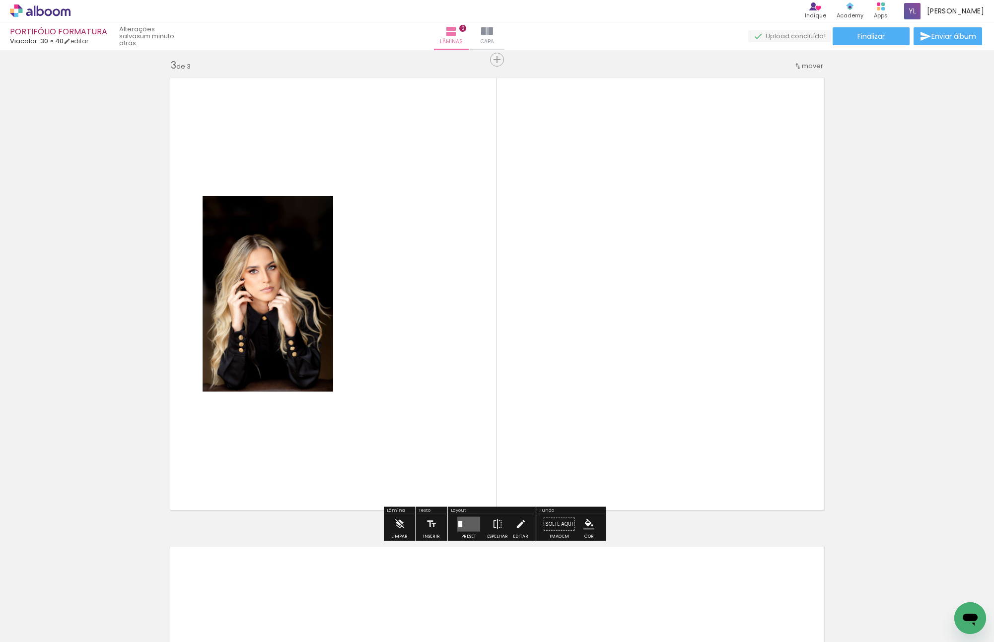
click at [438, 370] on quentale-layouter at bounding box center [496, 293] width 665 height 443
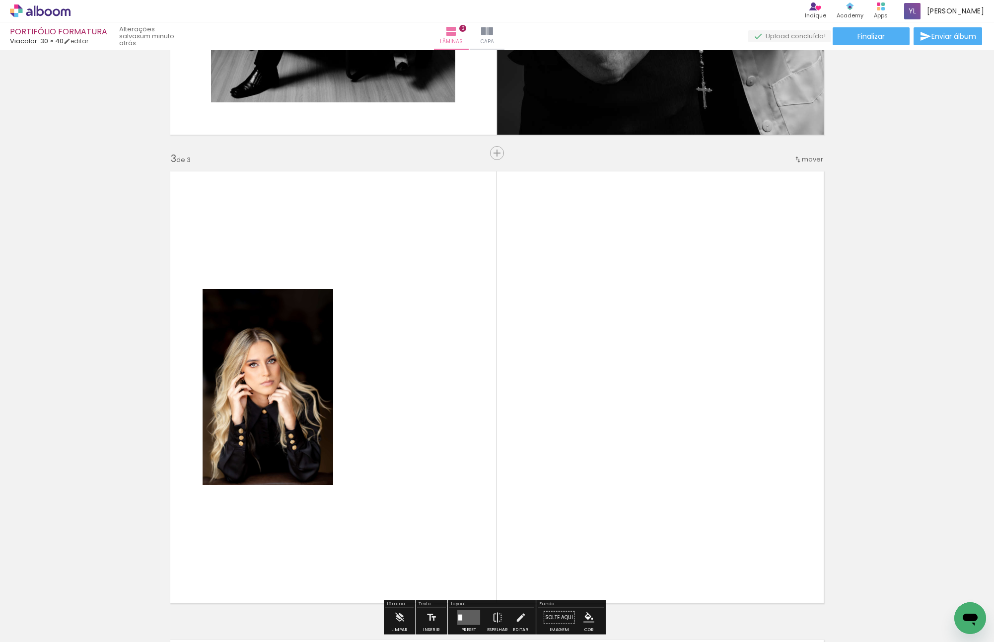
scroll to position [794, 0]
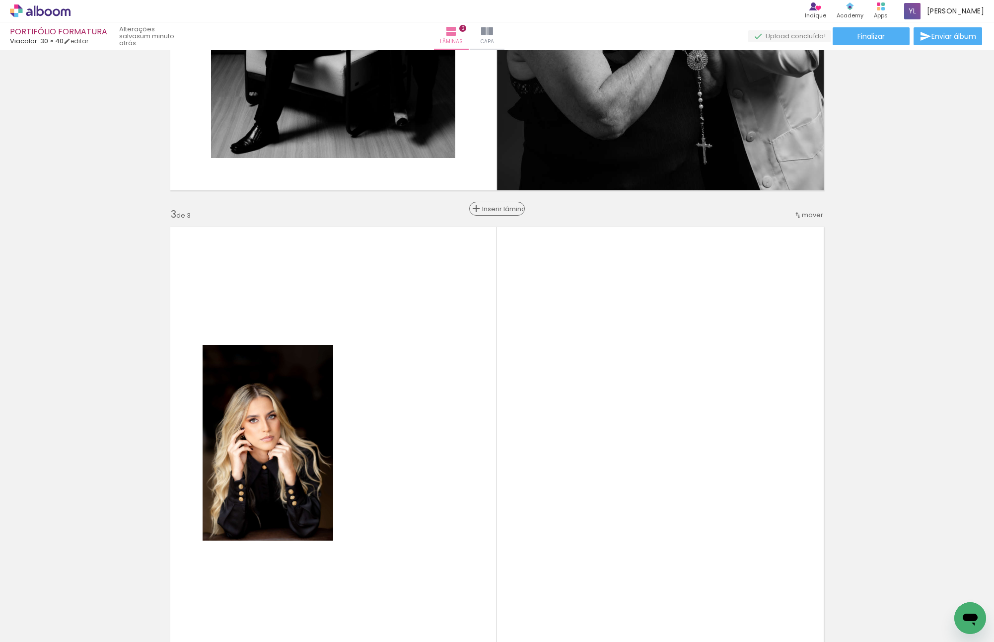
click at [490, 206] on span "Inserir lâmina" at bounding box center [501, 209] width 39 height 6
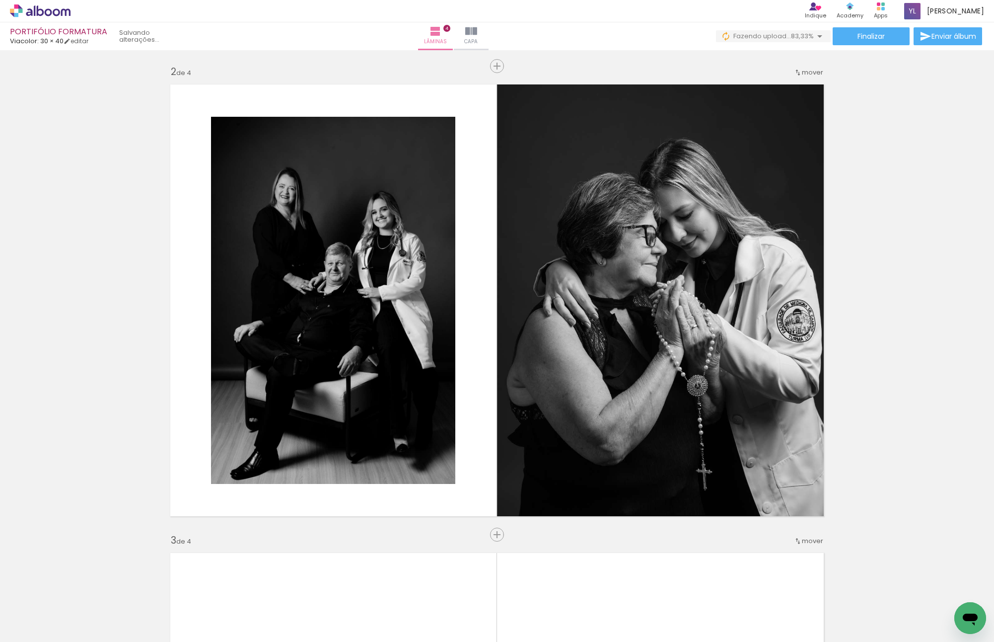
scroll to position [546, 0]
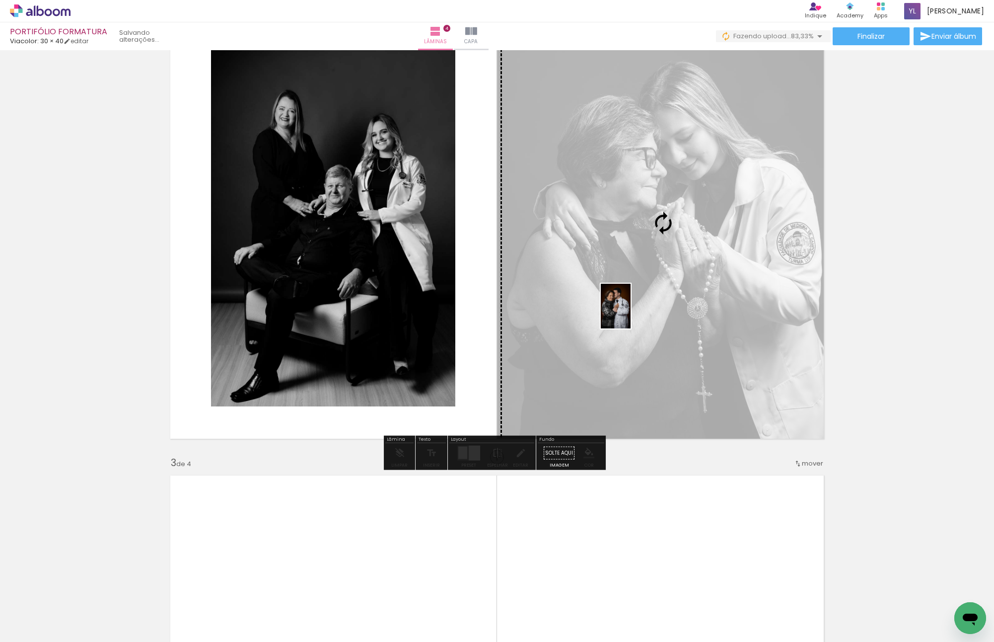
drag, startPoint x: 604, startPoint y: 453, endPoint x: 631, endPoint y: 313, distance: 143.1
click at [631, 313] on quentale-workspace at bounding box center [497, 321] width 994 height 642
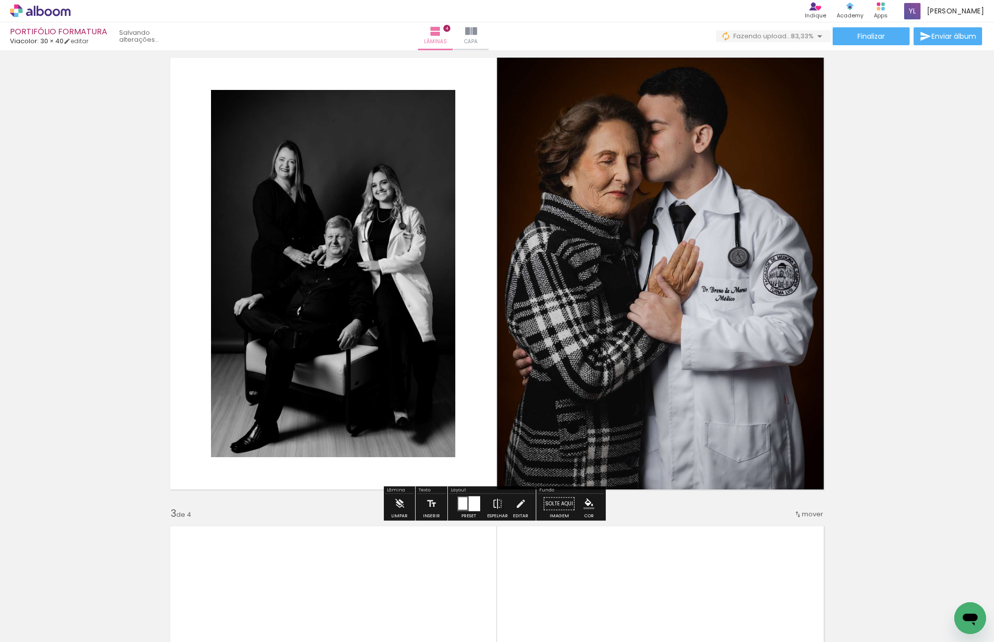
scroll to position [447, 0]
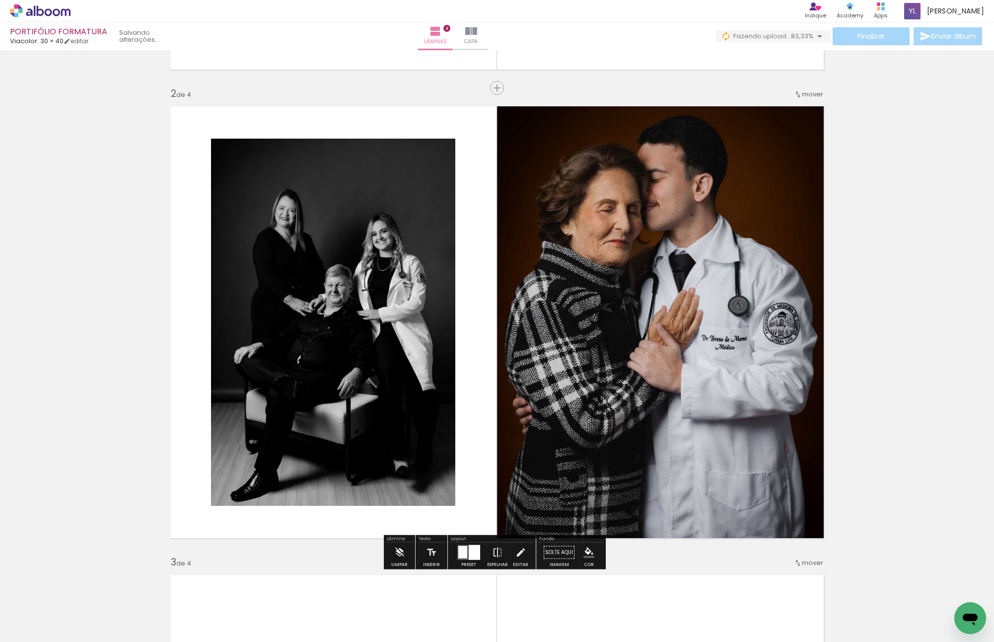
click at [0, 0] on slot "P&B" at bounding box center [0, 0] width 0 height 0
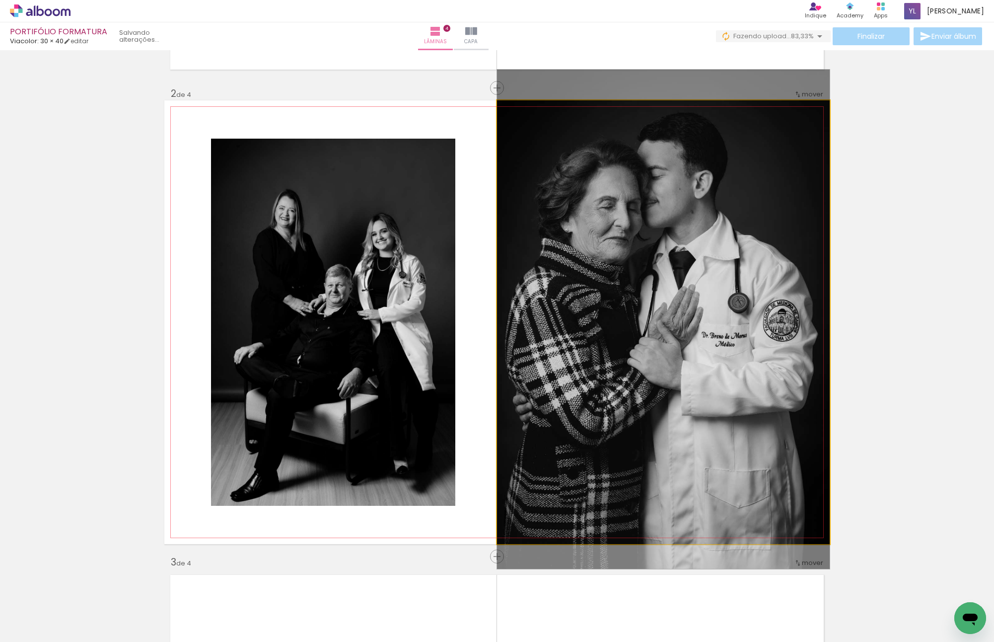
drag, startPoint x: 638, startPoint y: 285, endPoint x: 668, endPoint y: 283, distance: 29.9
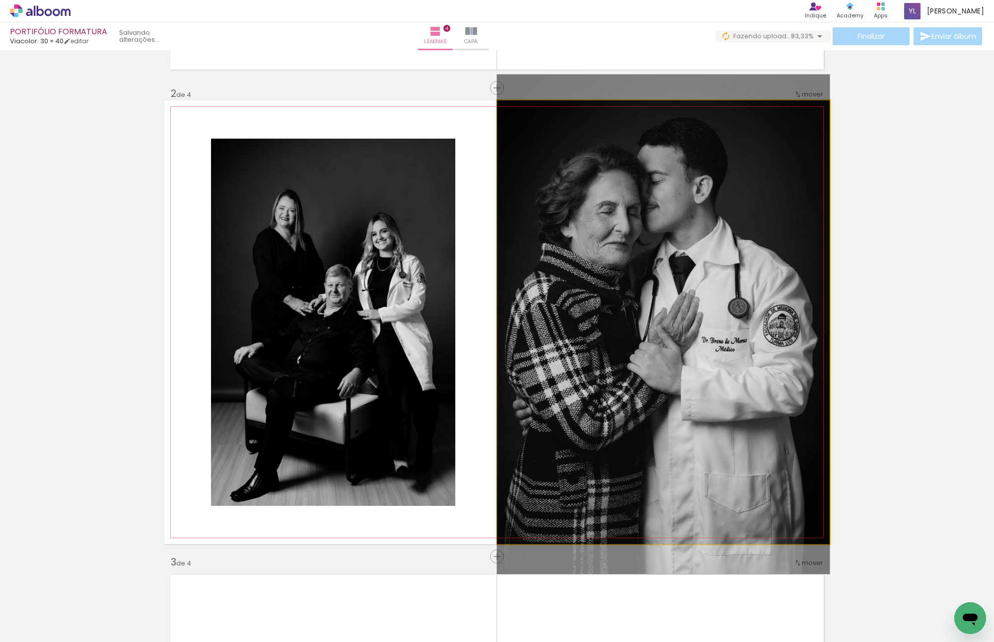
drag, startPoint x: 670, startPoint y: 283, endPoint x: 673, endPoint y: 287, distance: 5.8
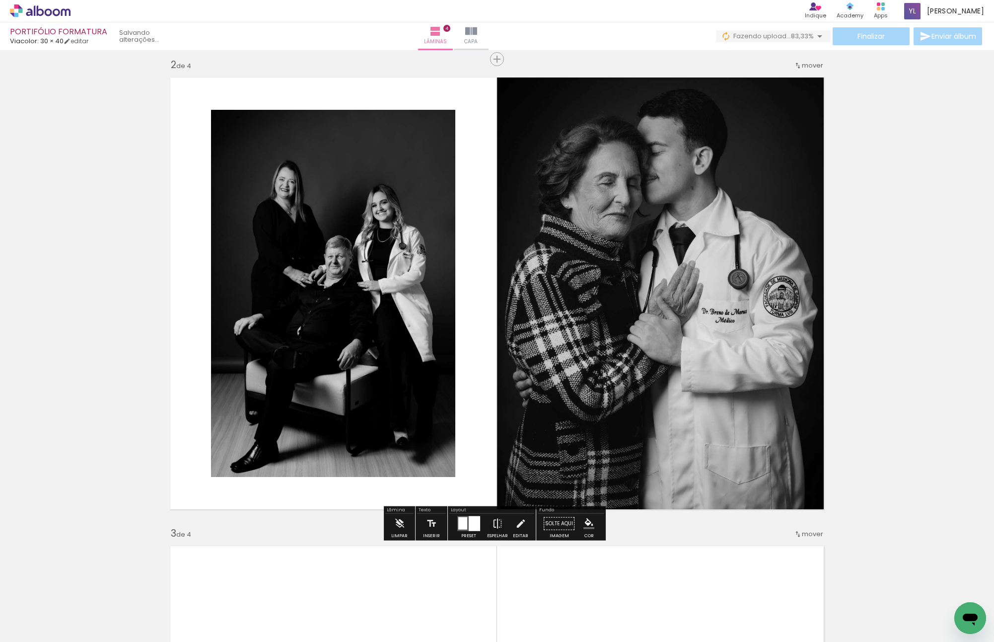
scroll to position [497, 0]
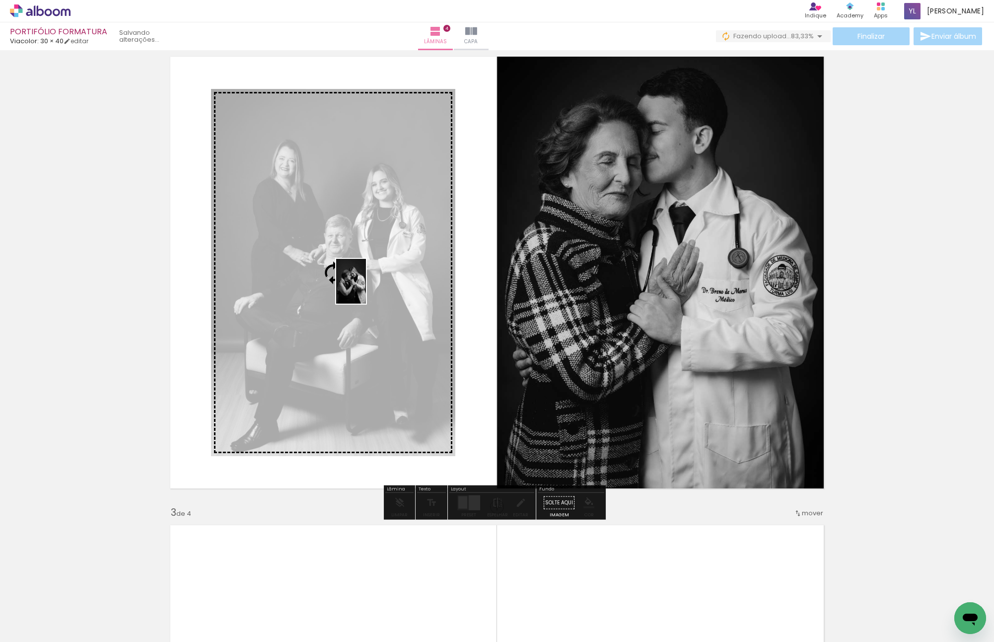
drag, startPoint x: 281, startPoint y: 613, endPoint x: 366, endPoint y: 288, distance: 335.3
click at [366, 288] on quentale-workspace at bounding box center [497, 321] width 994 height 642
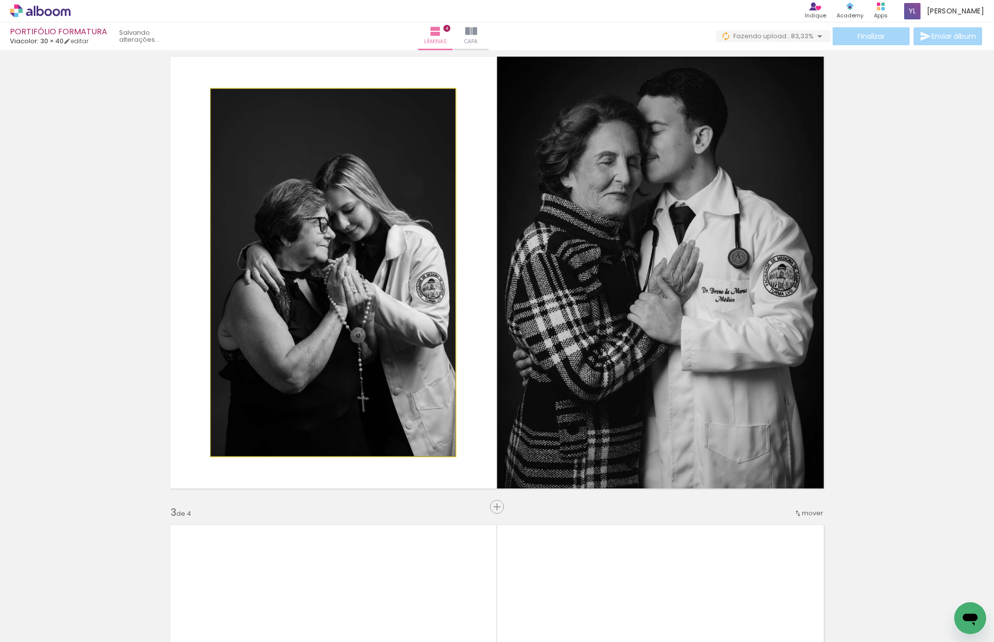
drag, startPoint x: 348, startPoint y: 285, endPoint x: 347, endPoint y: 296, distance: 11.5
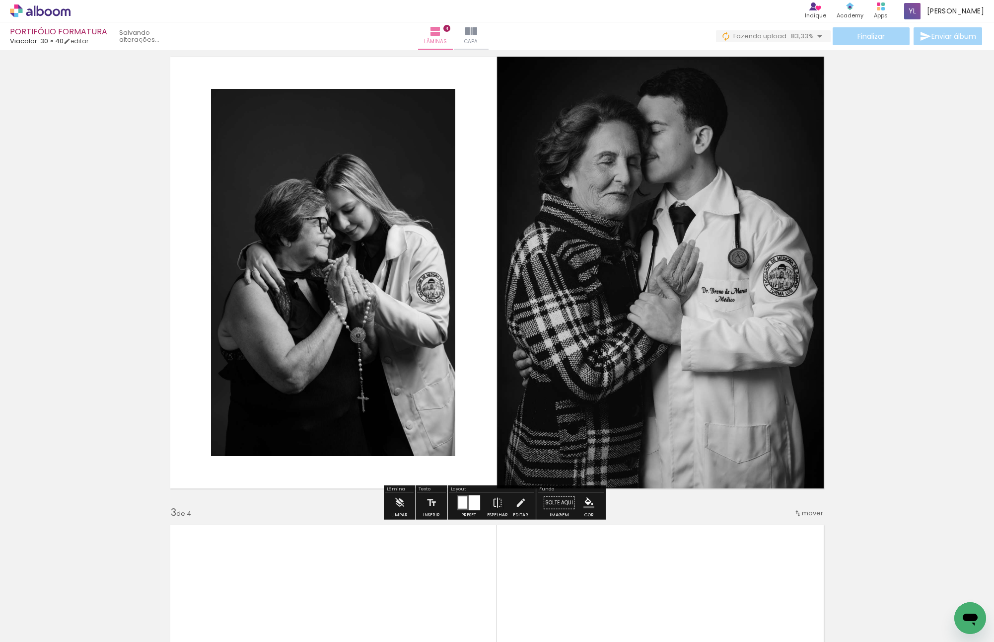
drag, startPoint x: 335, startPoint y: 278, endPoint x: 635, endPoint y: 277, distance: 299.9
click at [0, 0] on slot at bounding box center [0, 0] width 0 height 0
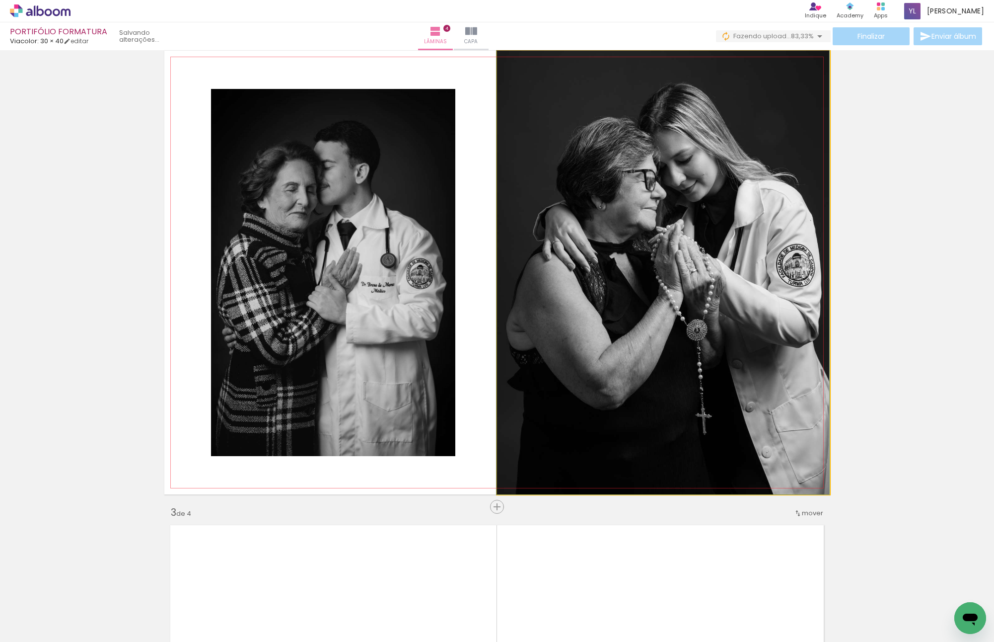
drag, startPoint x: 685, startPoint y: 277, endPoint x: 674, endPoint y: 230, distance: 47.5
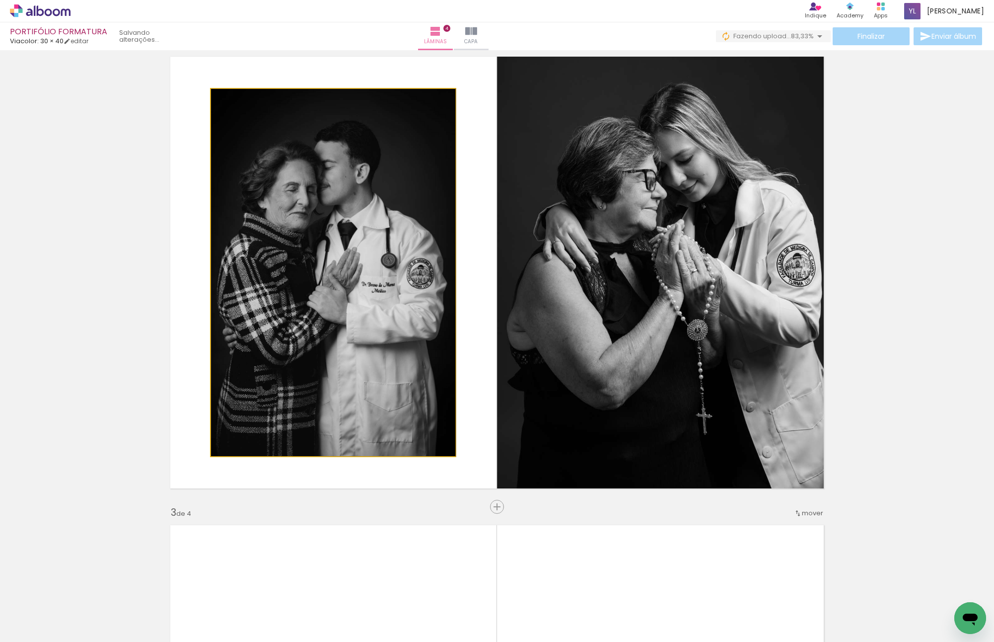
drag, startPoint x: 365, startPoint y: 255, endPoint x: 652, endPoint y: 255, distance: 287.0
click at [0, 0] on slot at bounding box center [0, 0] width 0 height 0
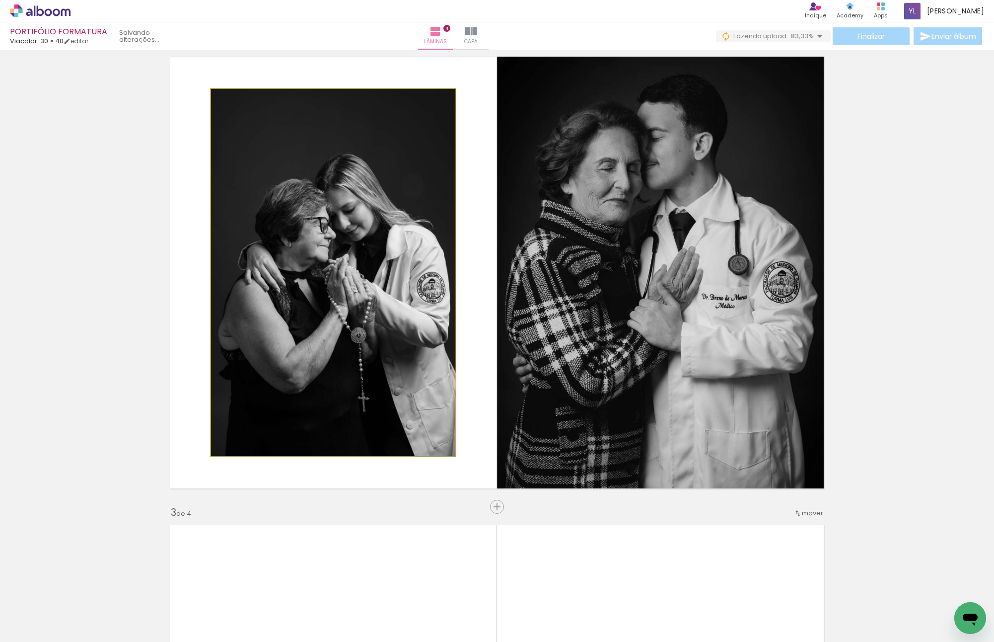
drag, startPoint x: 350, startPoint y: 260, endPoint x: 698, endPoint y: 256, distance: 348.6
click at [0, 0] on slot at bounding box center [0, 0] width 0 height 0
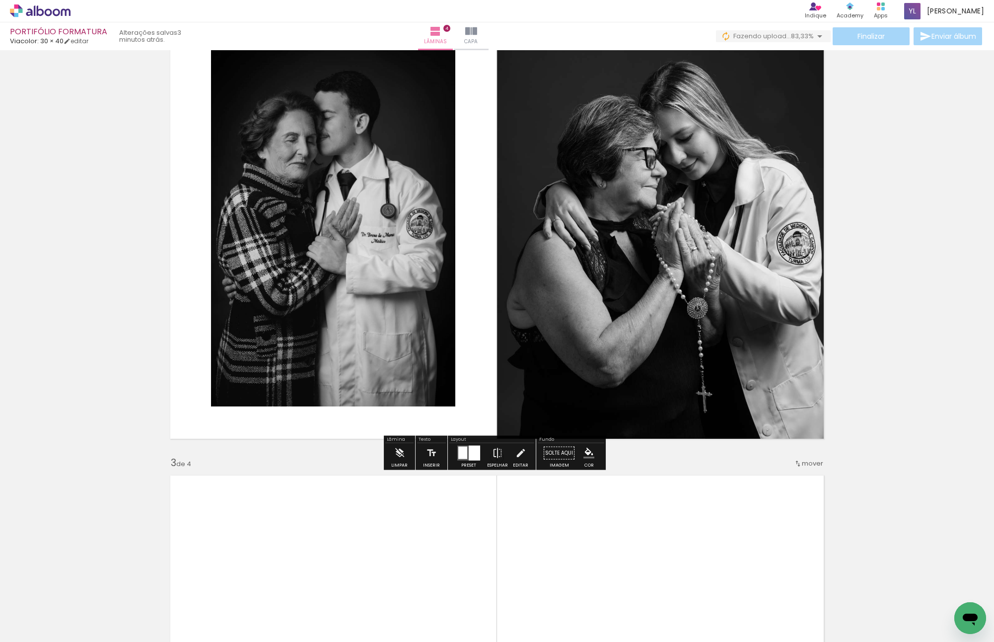
scroll to position [794, 0]
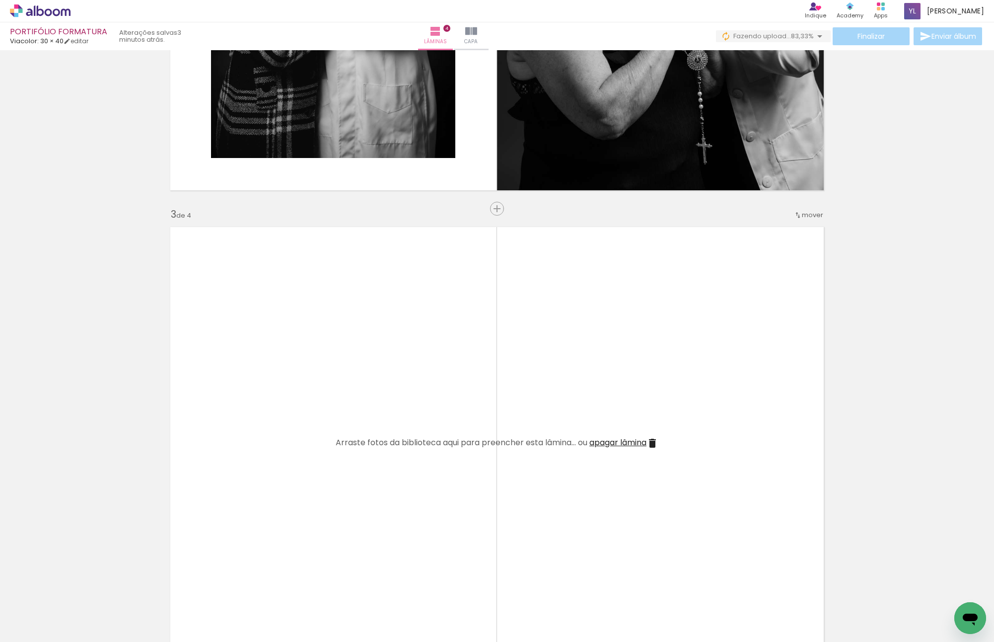
click at [246, 435] on quentale-layouter at bounding box center [496, 442] width 665 height 443
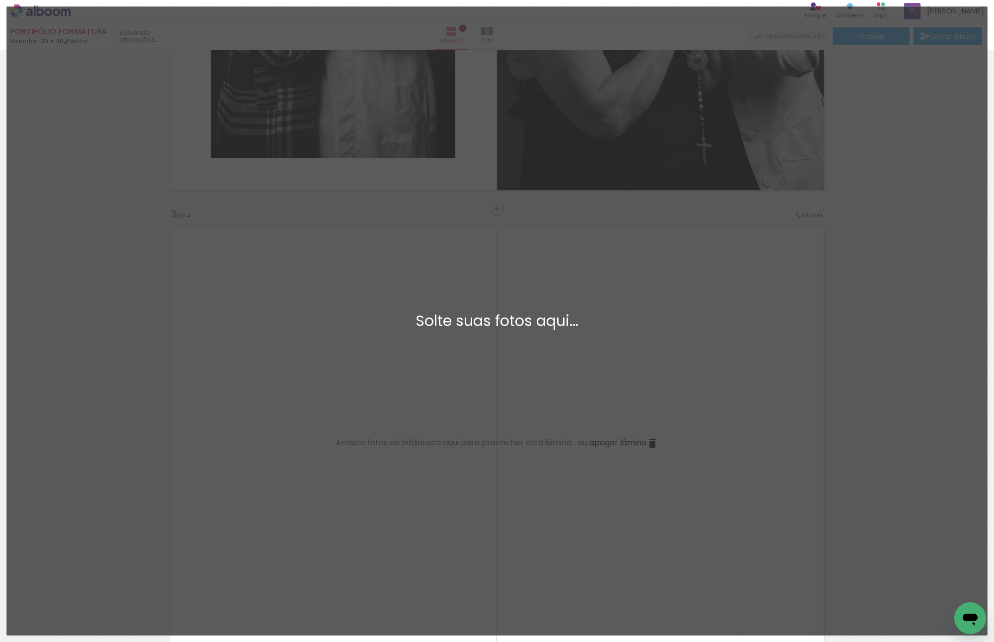
scroll to position [0, 0]
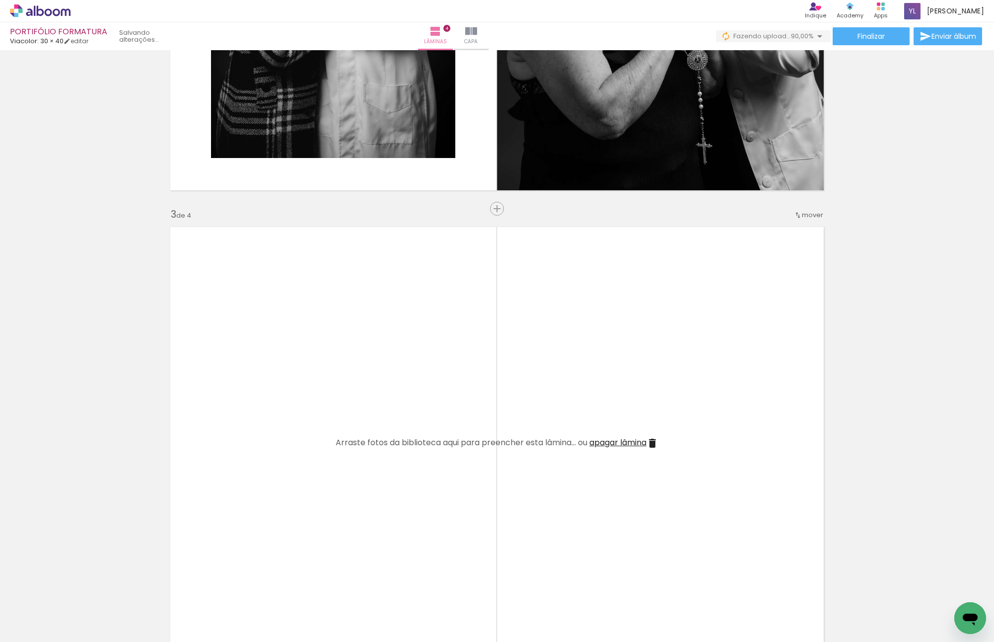
click at [892, 204] on div "Inserir lâmina 1 de 4 Inserir lâmina 2 de 4 Inserir lâmina 3 de 4 Inserir lâmin…" at bounding box center [497, 430] width 994 height 2342
